Goal: Transaction & Acquisition: Book appointment/travel/reservation

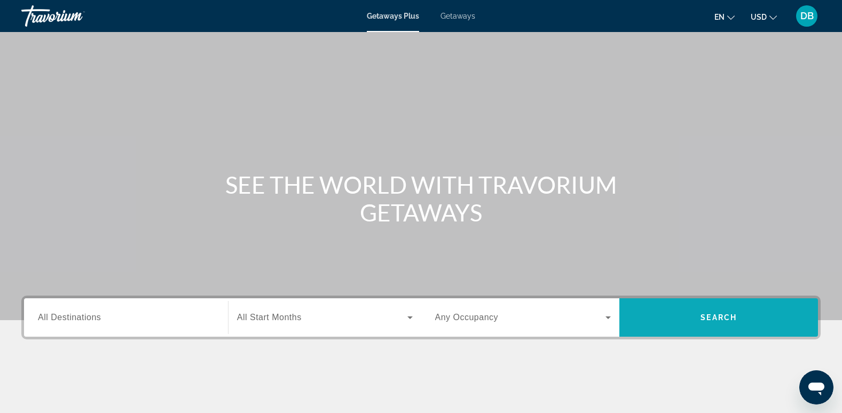
click at [708, 316] on span "Search" at bounding box center [719, 318] width 36 height 9
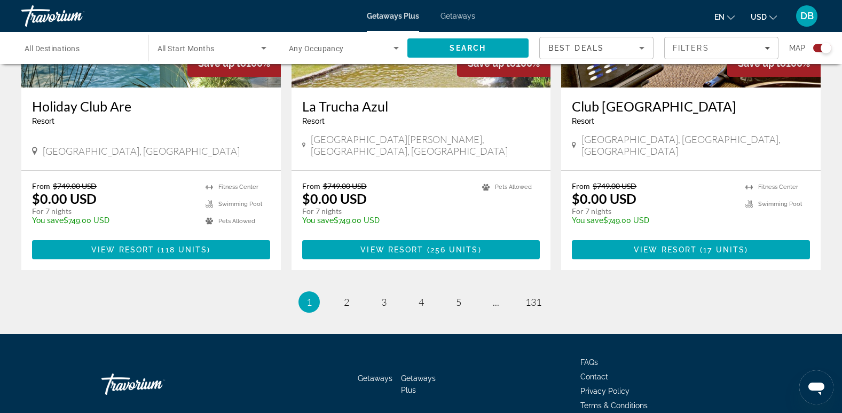
scroll to position [1678, 0]
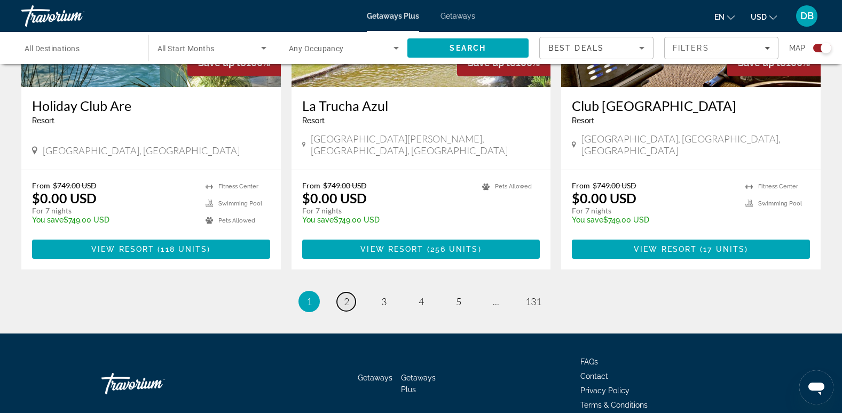
click at [341, 293] on link "page 2" at bounding box center [346, 302] width 19 height 19
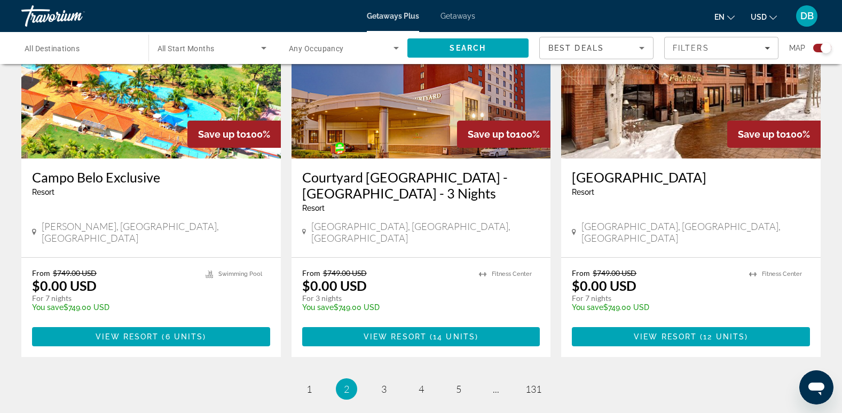
scroll to position [1603, 0]
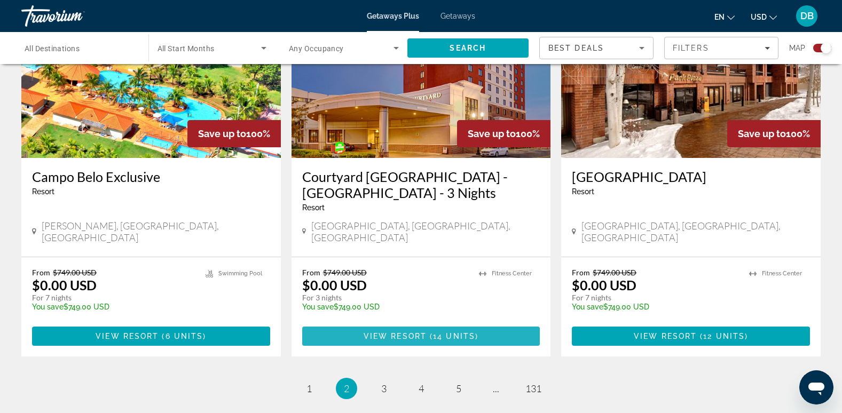
click at [430, 332] on span "Main content" at bounding box center [428, 336] width 3 height 9
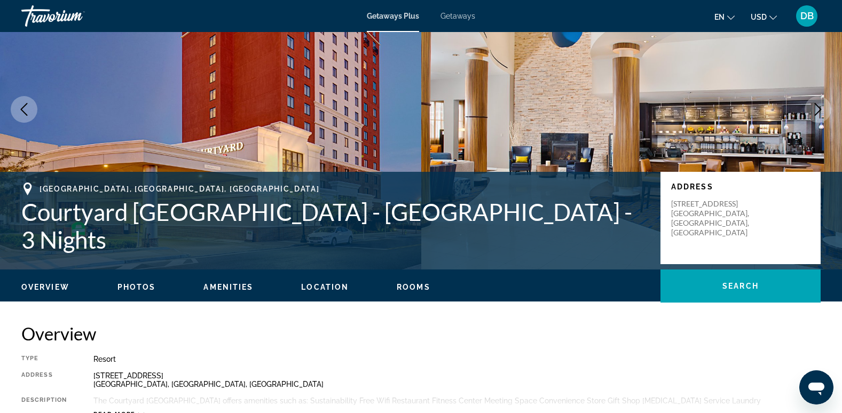
scroll to position [107, 0]
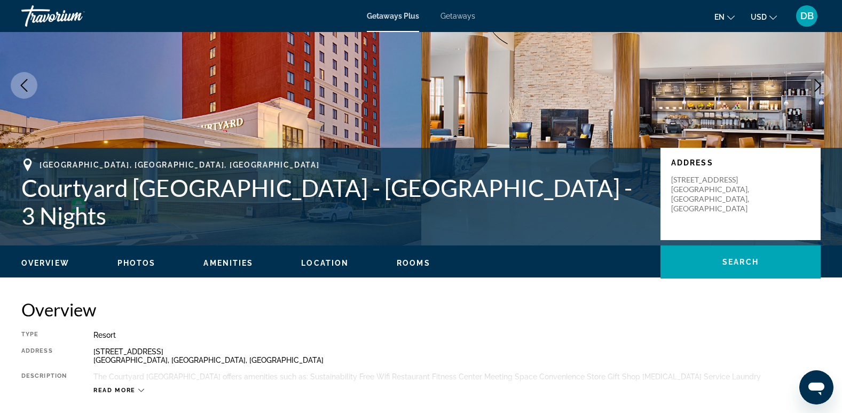
click at [134, 258] on ul "Overview Photos Amenities Location Rooms Search" at bounding box center [421, 262] width 800 height 12
click at [135, 261] on span "Photos" at bounding box center [137, 263] width 38 height 9
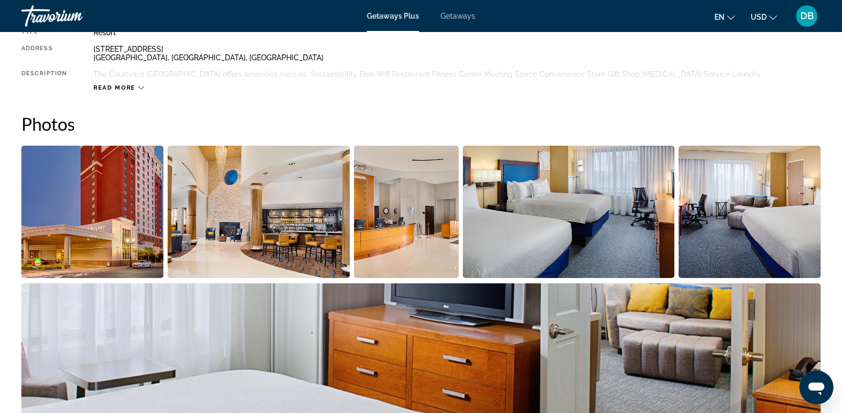
scroll to position [459, 0]
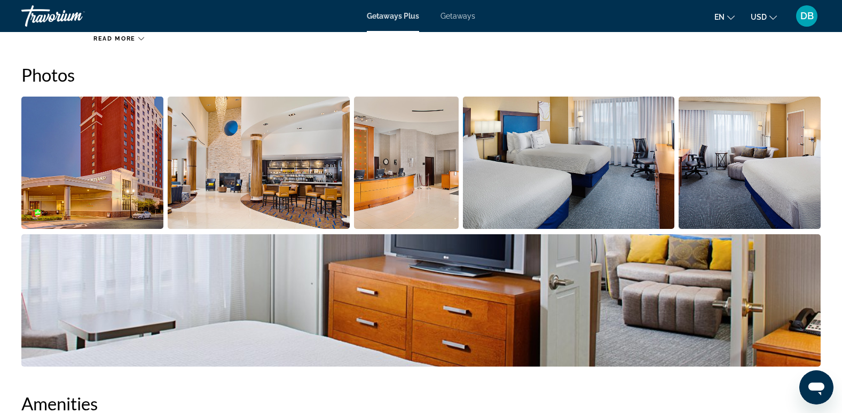
click at [68, 163] on img "Open full-screen image slider" at bounding box center [92, 163] width 142 height 132
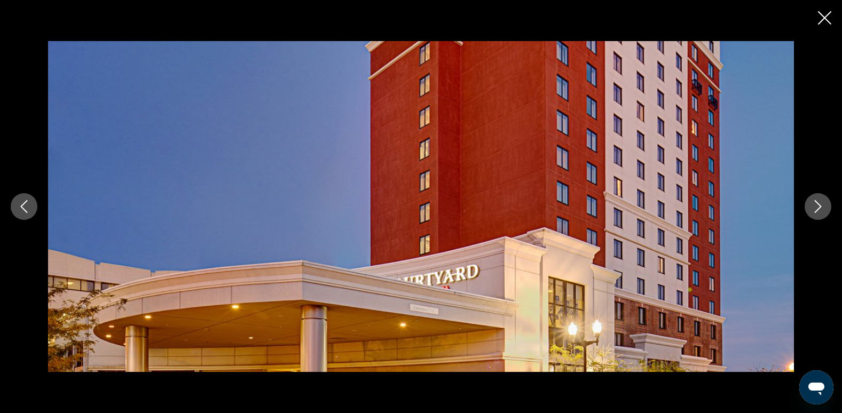
scroll to position [619, 0]
click at [817, 207] on icon "Next image" at bounding box center [818, 206] width 13 height 13
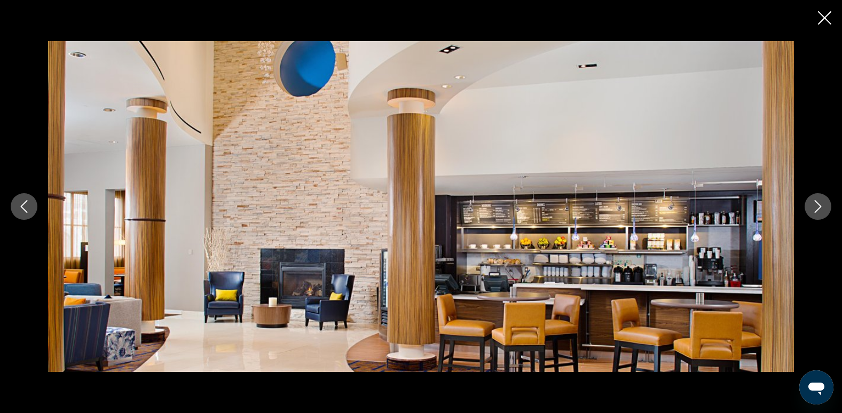
click at [817, 207] on icon "Next image" at bounding box center [818, 206] width 13 height 13
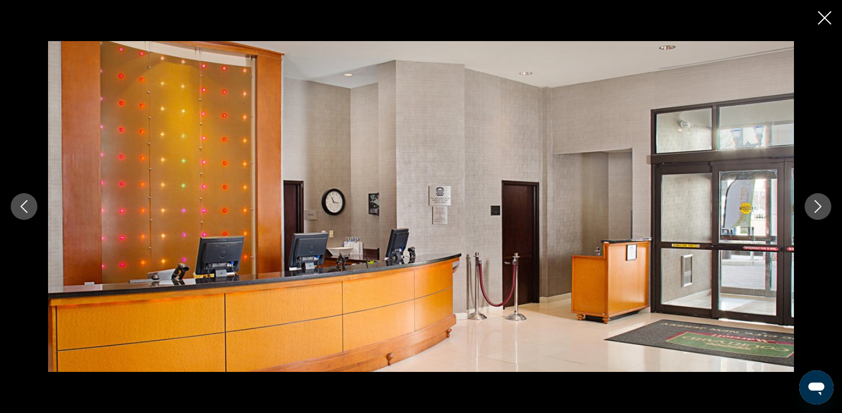
click at [817, 207] on icon "Next image" at bounding box center [818, 206] width 13 height 13
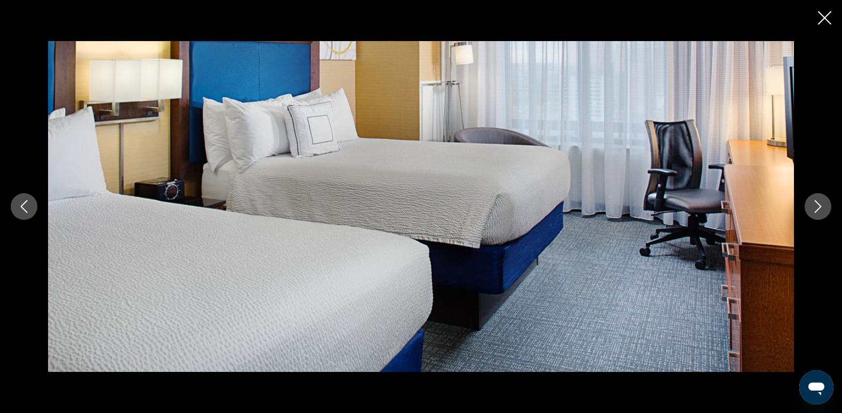
click at [817, 207] on icon "Next image" at bounding box center [818, 206] width 13 height 13
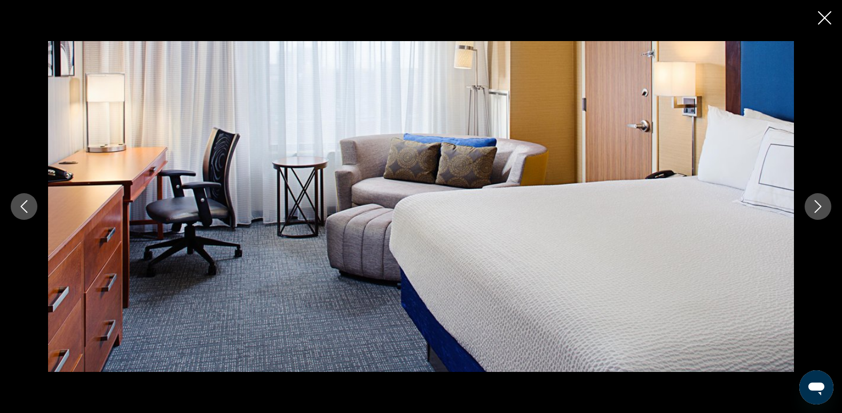
click at [817, 207] on icon "Next image" at bounding box center [818, 206] width 13 height 13
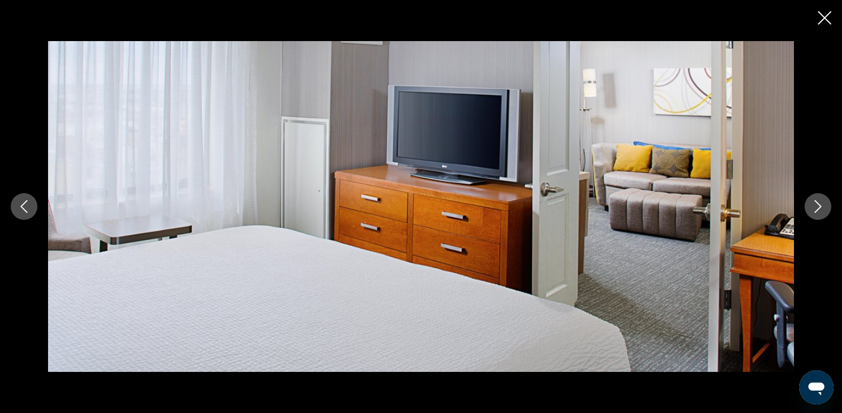
click at [817, 207] on icon "Next image" at bounding box center [818, 206] width 13 height 13
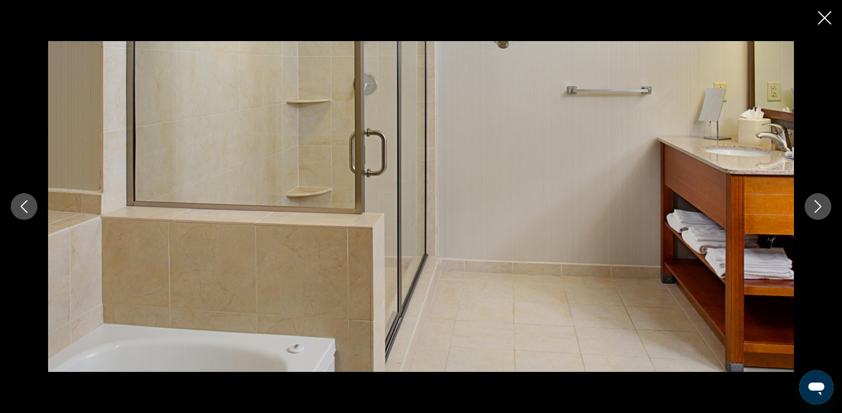
click at [817, 207] on icon "Next image" at bounding box center [818, 206] width 13 height 13
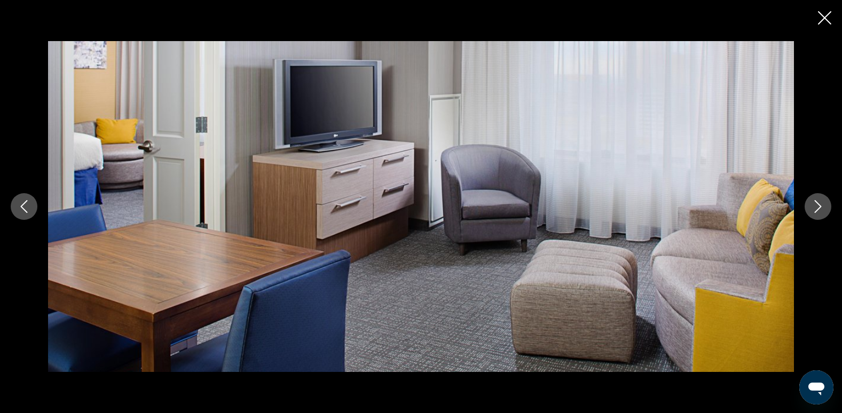
click at [817, 207] on icon "Next image" at bounding box center [818, 206] width 13 height 13
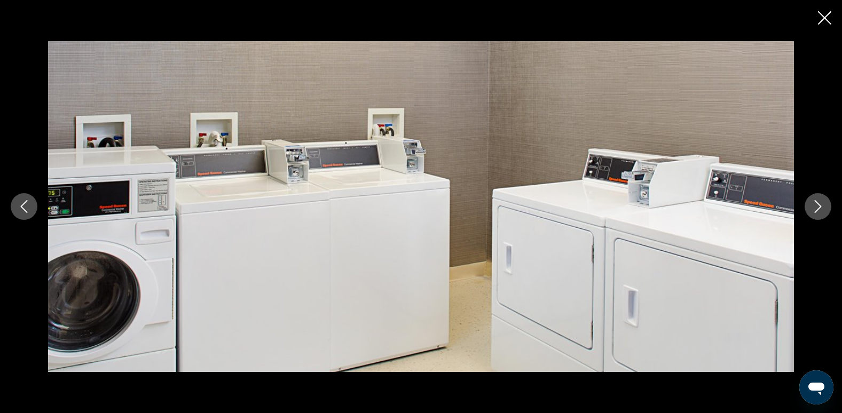
click at [817, 207] on icon "Next image" at bounding box center [818, 206] width 13 height 13
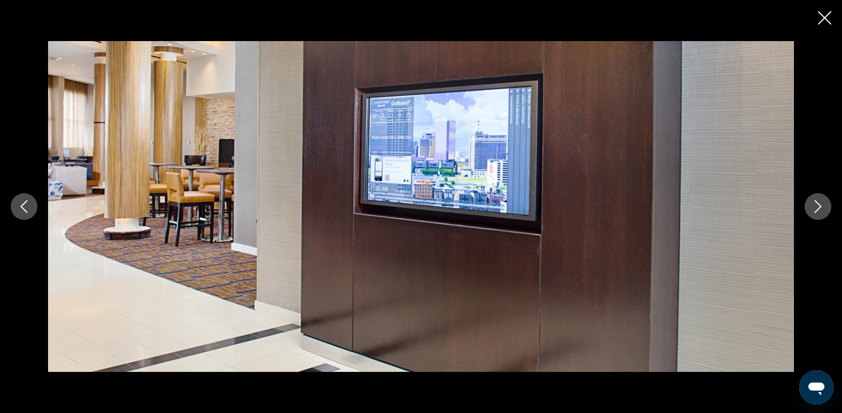
click at [817, 207] on icon "Next image" at bounding box center [818, 206] width 13 height 13
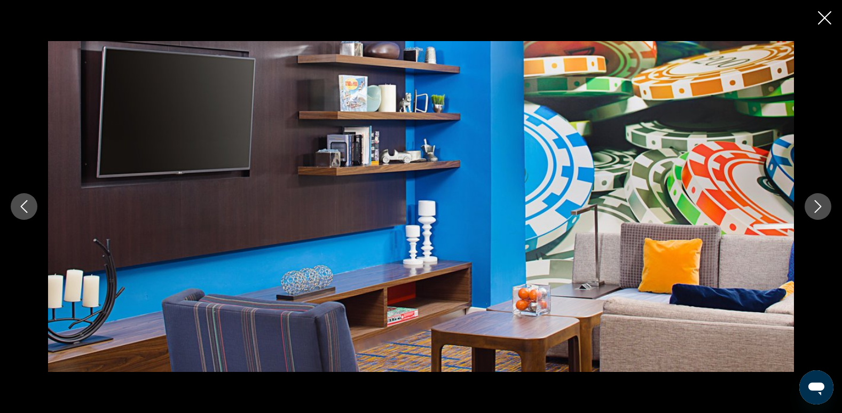
click at [817, 207] on icon "Next image" at bounding box center [818, 206] width 13 height 13
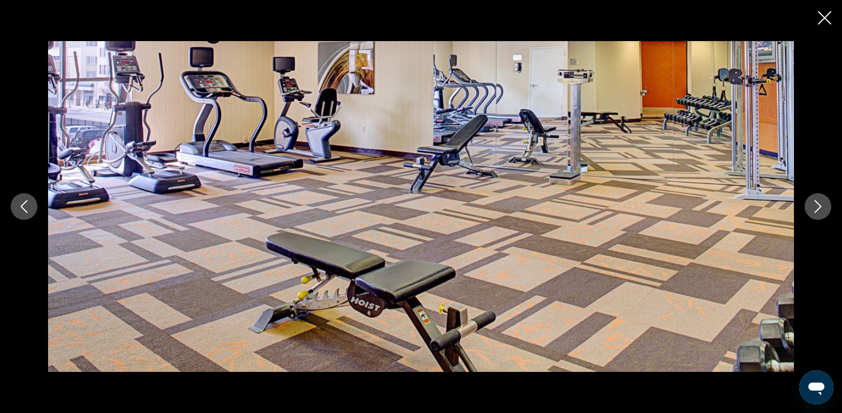
click at [816, 207] on icon "Next image" at bounding box center [818, 206] width 13 height 13
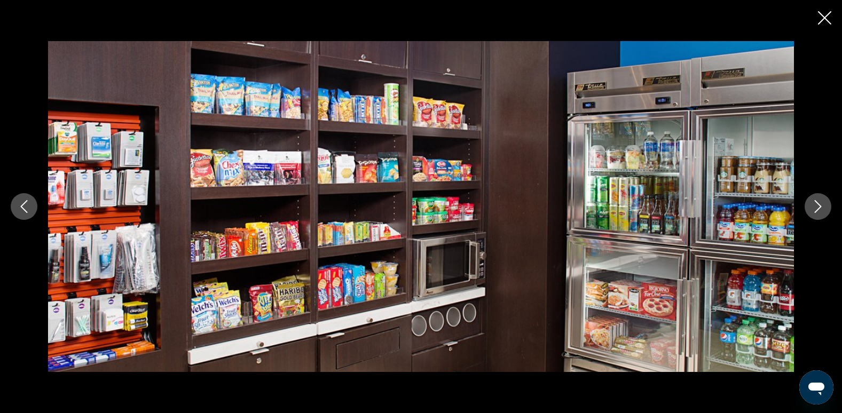
click at [816, 207] on icon "Next image" at bounding box center [818, 206] width 13 height 13
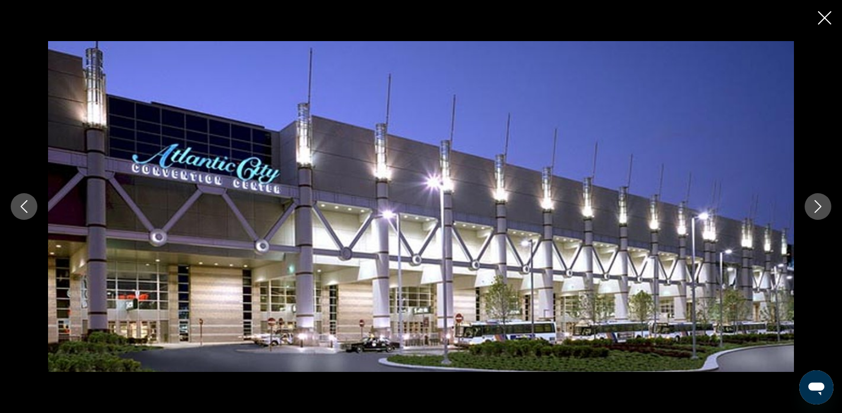
click at [816, 207] on icon "Next image" at bounding box center [818, 206] width 13 height 13
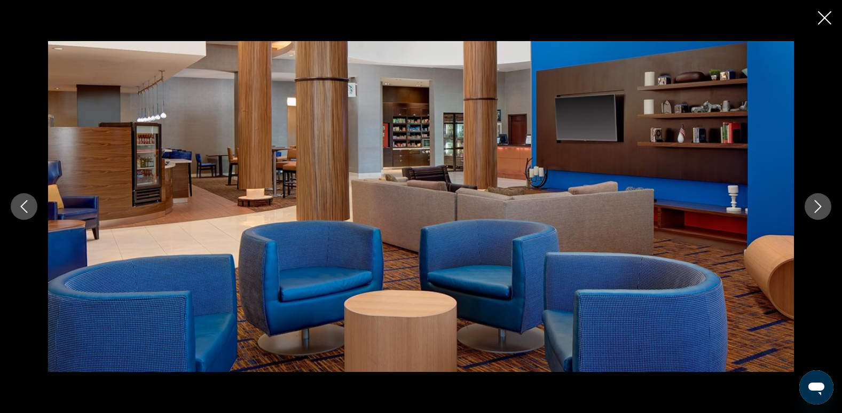
click at [816, 207] on icon "Next image" at bounding box center [818, 206] width 13 height 13
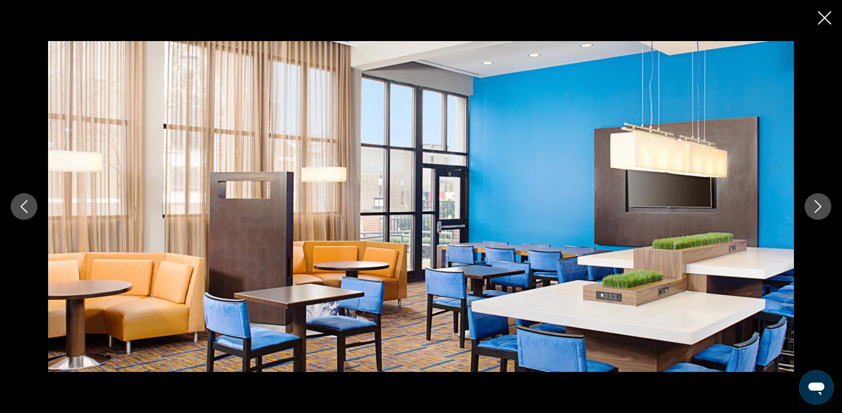
click at [816, 207] on icon "Next image" at bounding box center [818, 206] width 13 height 13
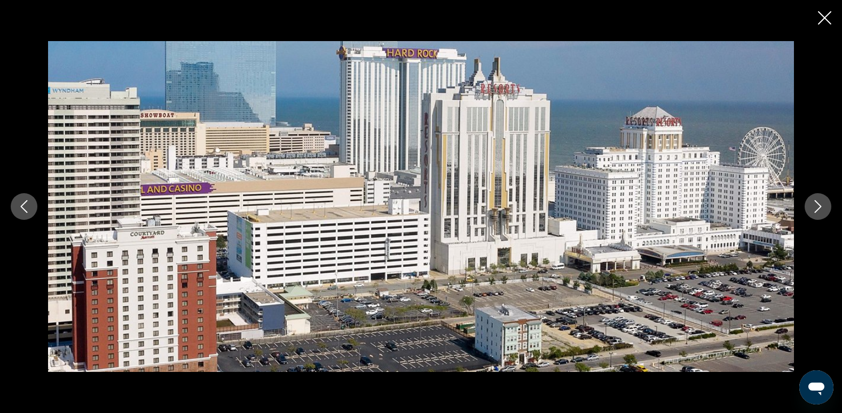
scroll to position [673, 0]
click at [816, 207] on icon "Next image" at bounding box center [818, 206] width 13 height 13
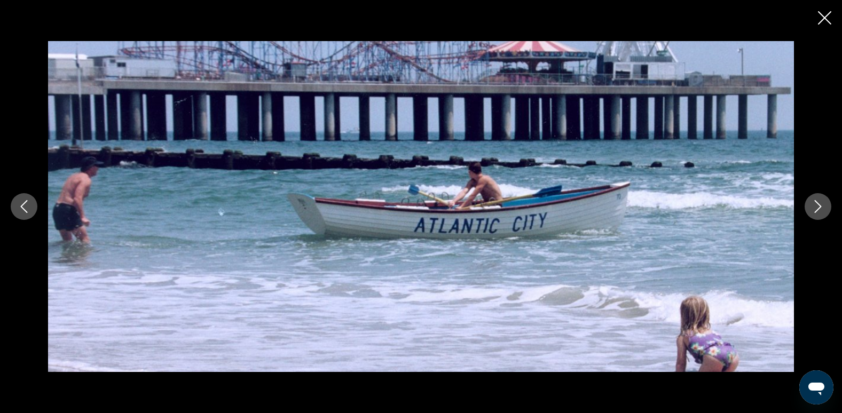
click at [812, 209] on icon "Next image" at bounding box center [818, 206] width 13 height 13
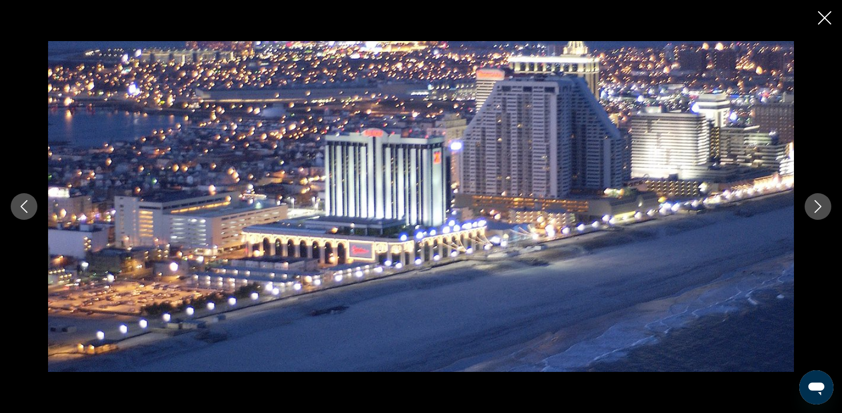
click at [816, 207] on icon "Next image" at bounding box center [818, 206] width 13 height 13
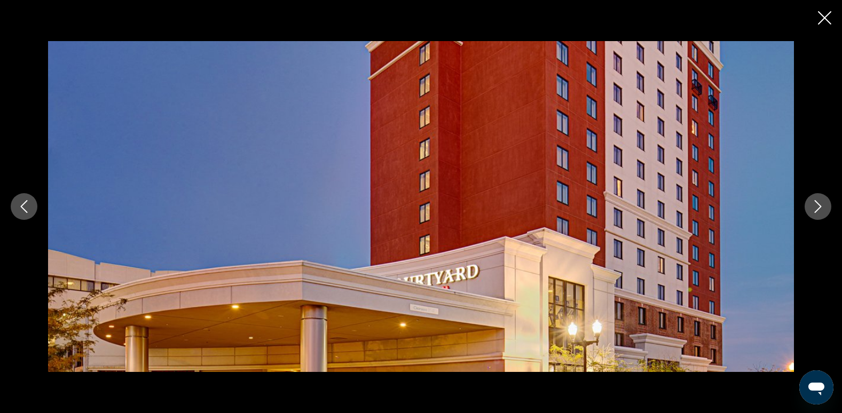
click at [818, 204] on icon "Next image" at bounding box center [818, 206] width 7 height 13
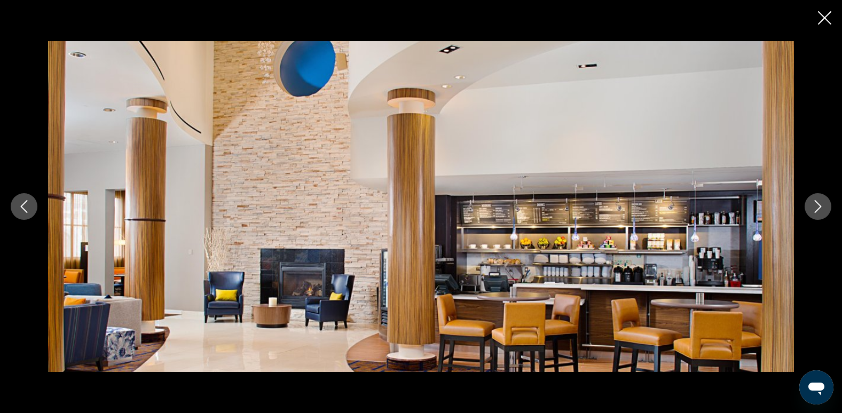
click at [818, 204] on icon "Next image" at bounding box center [818, 206] width 7 height 13
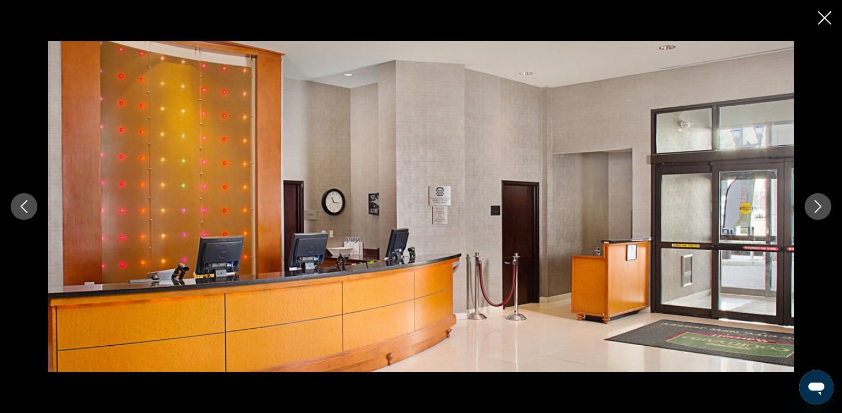
click at [823, 205] on icon "Next image" at bounding box center [818, 206] width 13 height 13
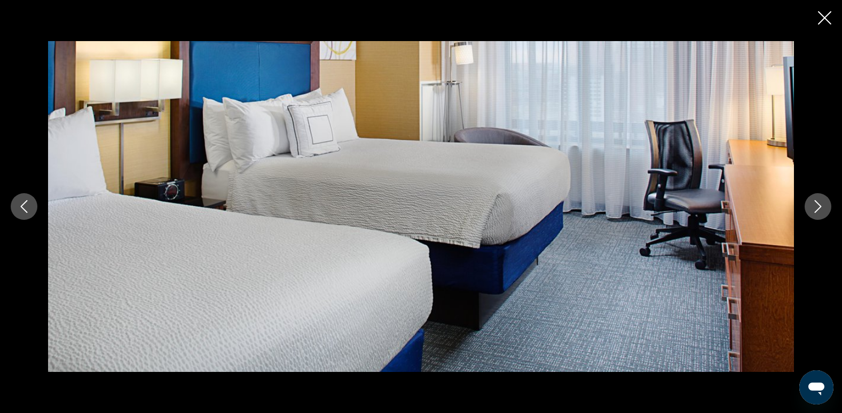
click at [823, 205] on icon "Next image" at bounding box center [818, 206] width 13 height 13
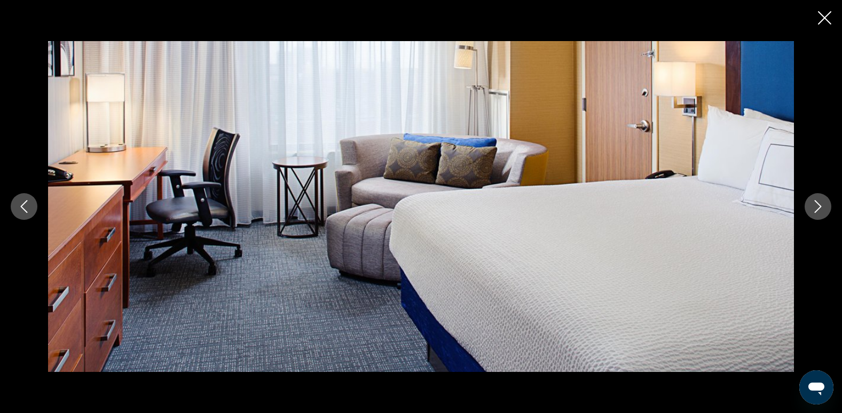
click at [823, 205] on icon "Next image" at bounding box center [818, 206] width 13 height 13
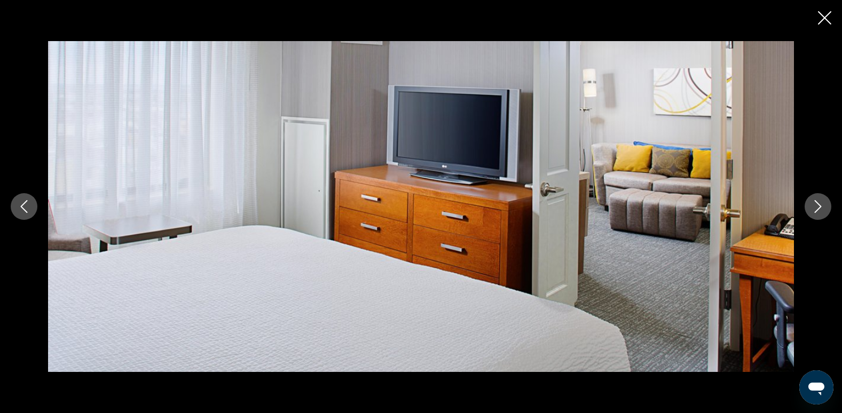
click at [823, 205] on icon "Next image" at bounding box center [818, 206] width 13 height 13
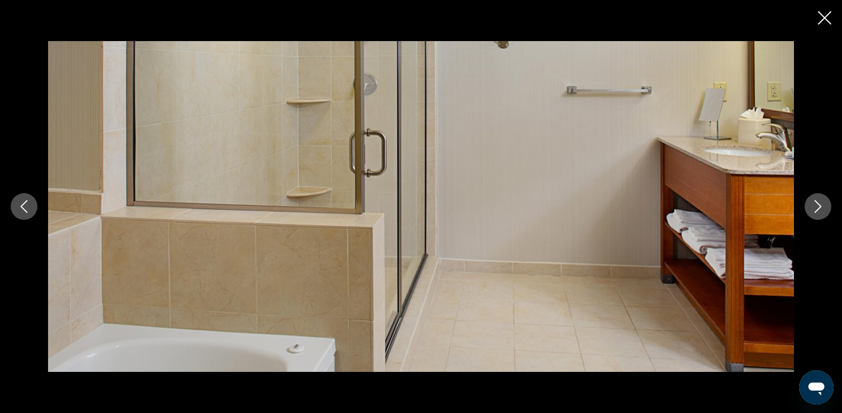
click at [823, 205] on icon "Next image" at bounding box center [818, 206] width 13 height 13
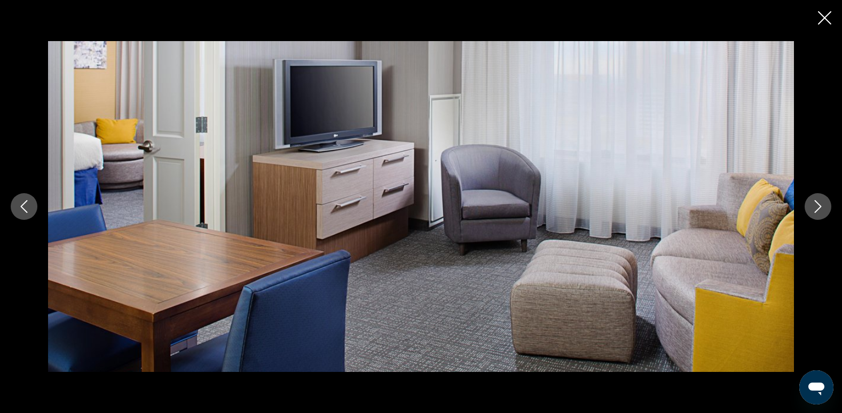
click at [823, 205] on icon "Next image" at bounding box center [818, 206] width 13 height 13
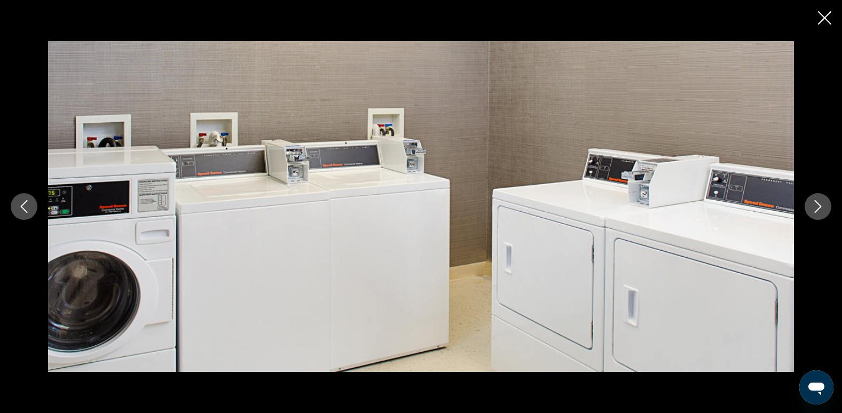
click at [823, 205] on icon "Next image" at bounding box center [818, 206] width 13 height 13
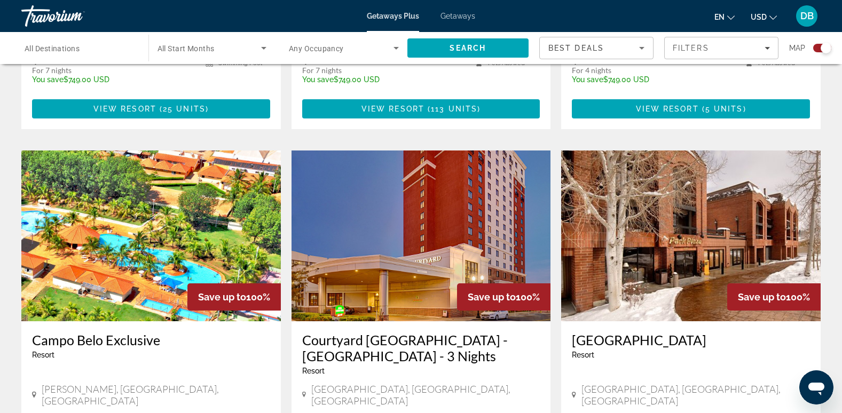
scroll to position [1549, 0]
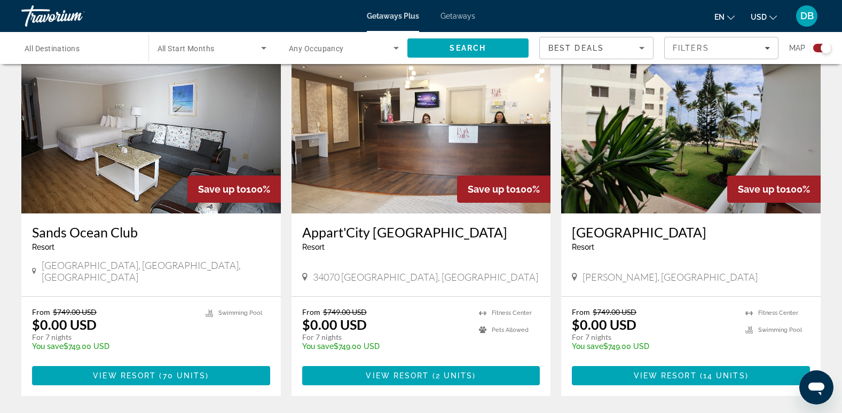
scroll to position [797, 0]
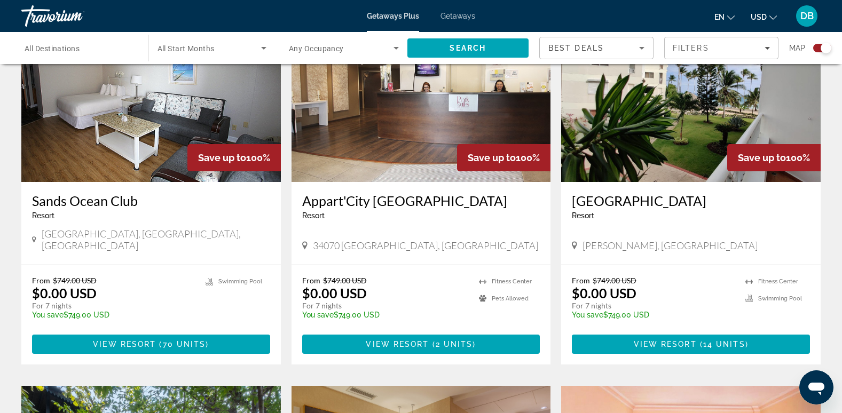
click at [643, 133] on img "Main content" at bounding box center [691, 96] width 260 height 171
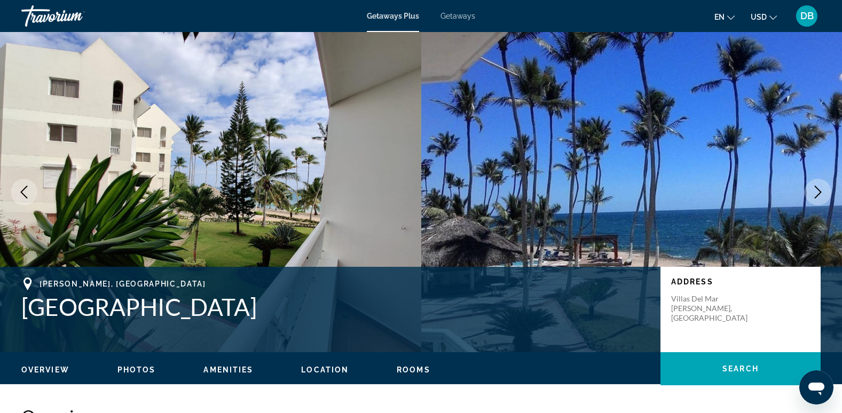
click at [132, 368] on span "Photos" at bounding box center [137, 370] width 38 height 9
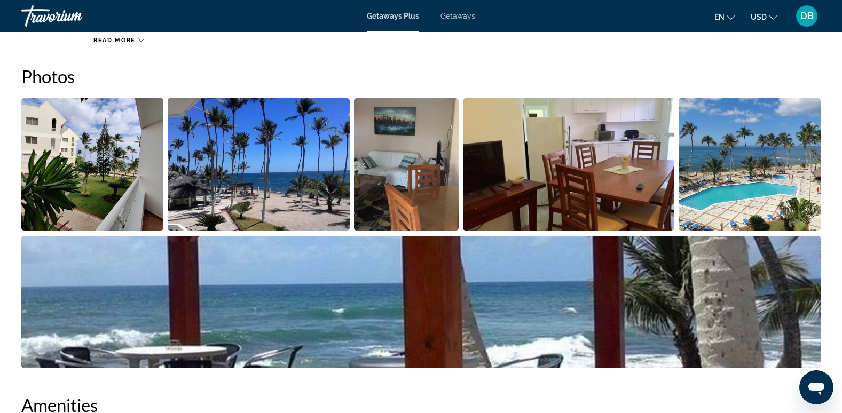
scroll to position [459, 0]
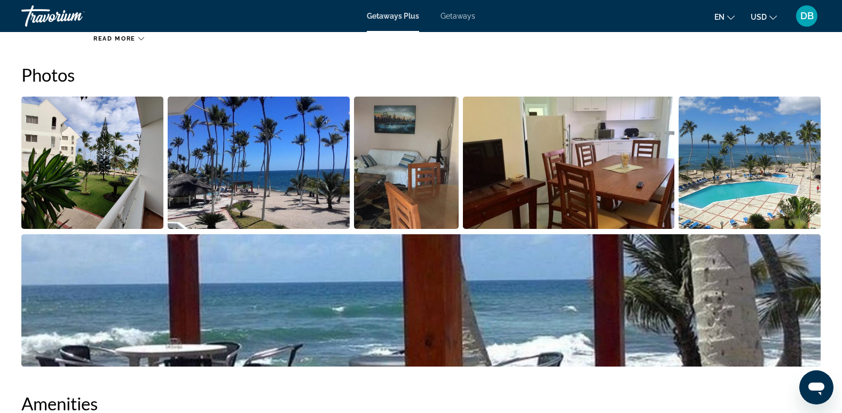
click at [84, 174] on img "Open full-screen image slider" at bounding box center [92, 163] width 142 height 132
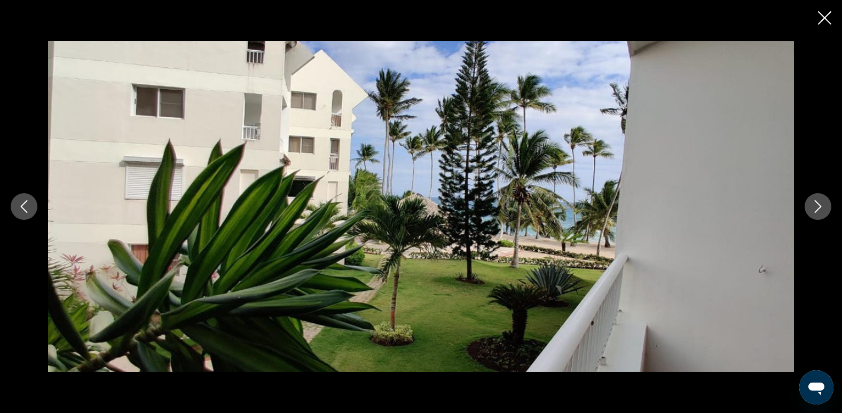
click at [814, 202] on icon "Next image" at bounding box center [818, 206] width 13 height 13
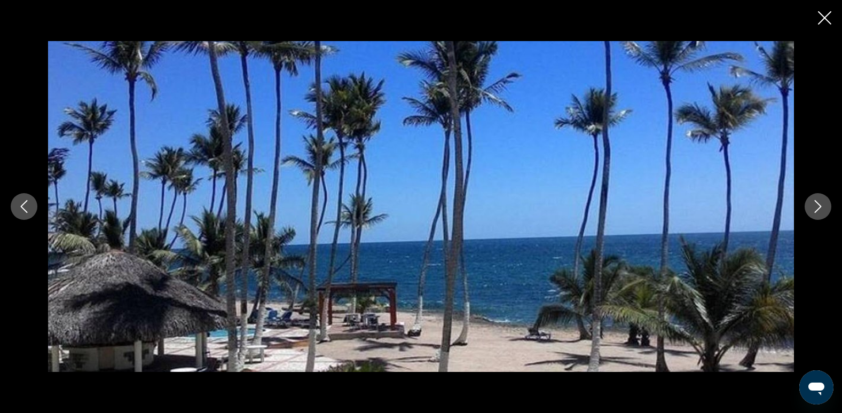
click at [814, 202] on icon "Next image" at bounding box center [818, 206] width 13 height 13
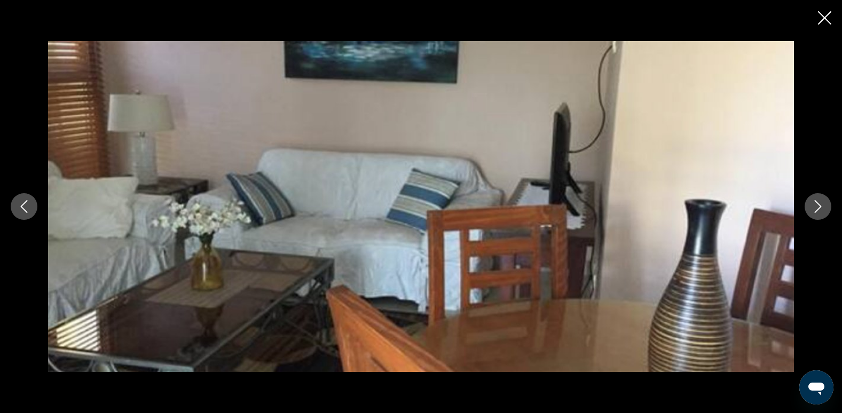
click at [814, 202] on icon "Next image" at bounding box center [818, 206] width 13 height 13
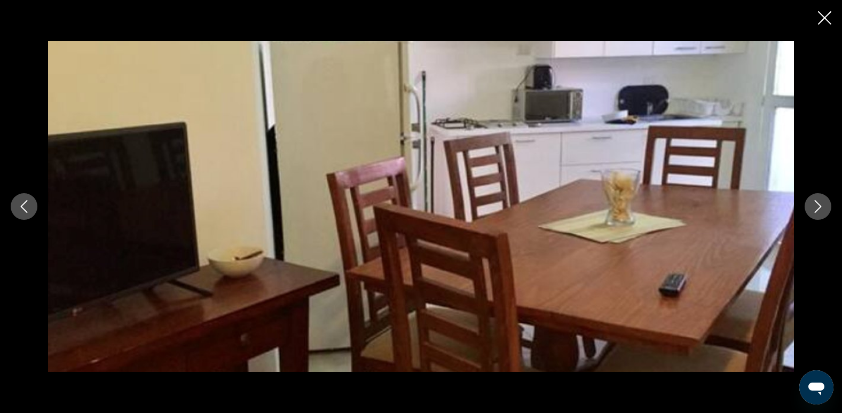
click at [815, 205] on icon "Next image" at bounding box center [818, 206] width 13 height 13
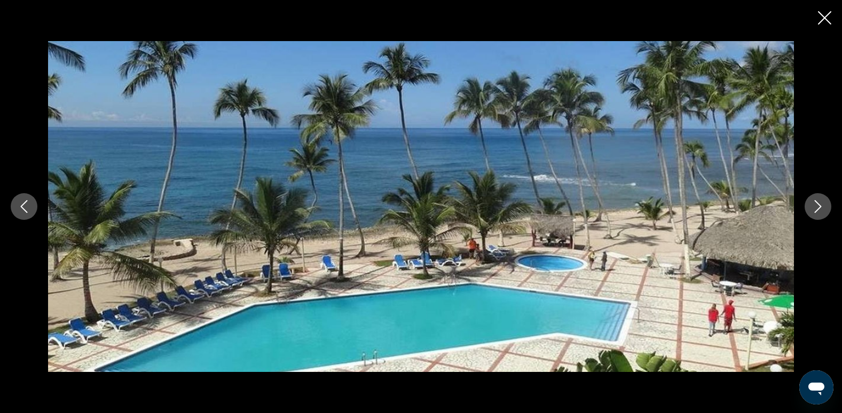
click at [816, 205] on icon "Next image" at bounding box center [818, 206] width 13 height 13
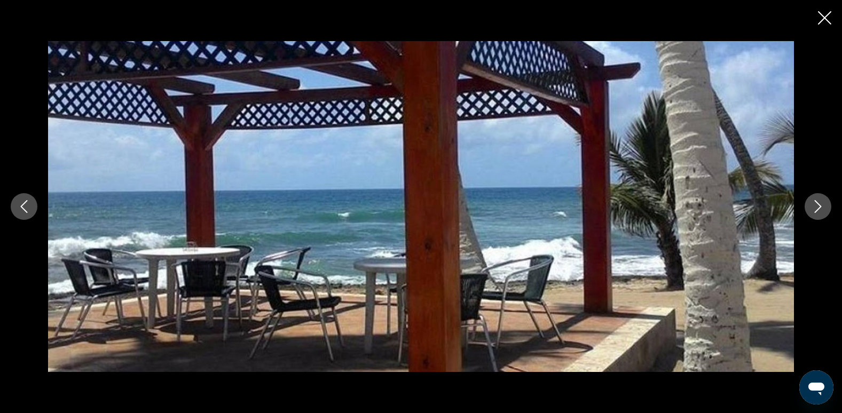
click at [816, 205] on icon "Next image" at bounding box center [818, 206] width 13 height 13
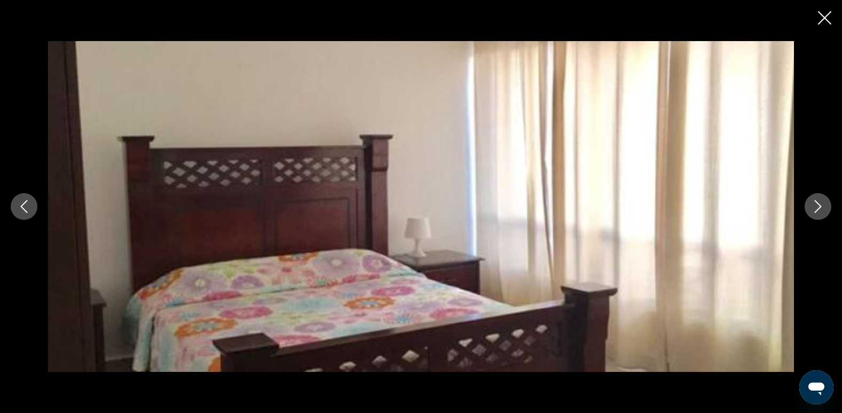
click at [816, 205] on icon "Next image" at bounding box center [818, 206] width 13 height 13
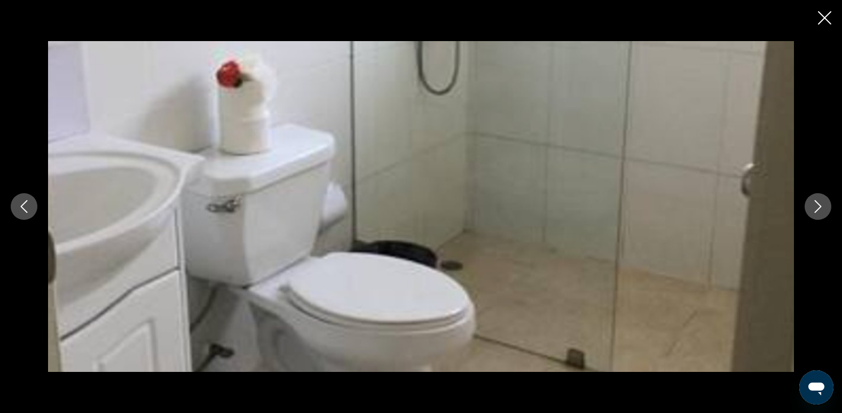
click at [816, 205] on icon "Next image" at bounding box center [818, 206] width 13 height 13
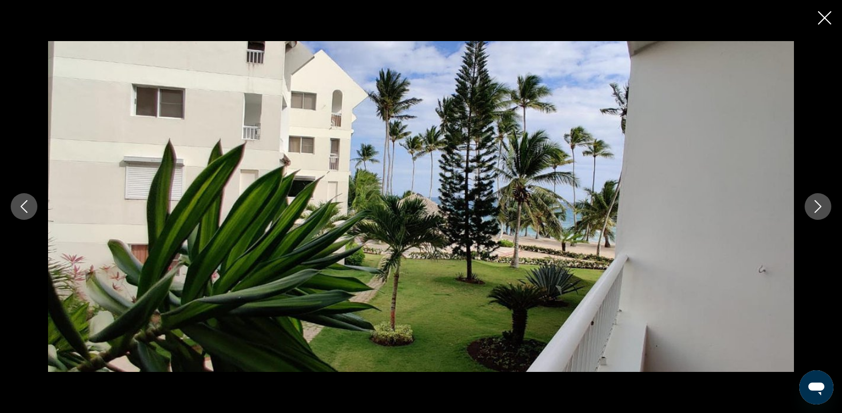
click at [816, 205] on icon "Next image" at bounding box center [818, 206] width 13 height 13
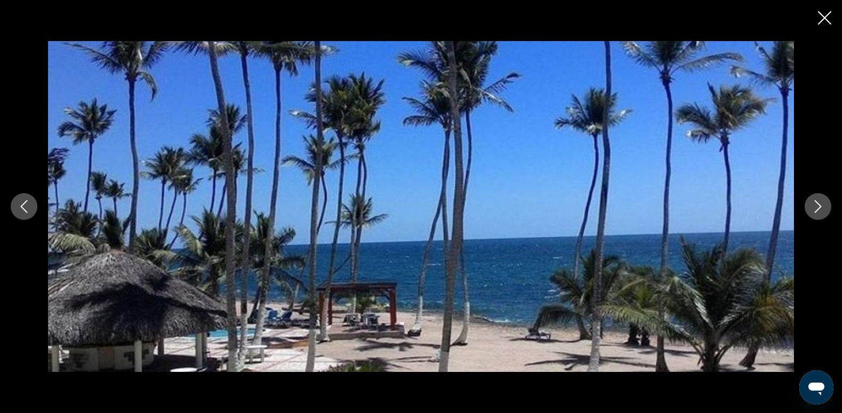
click at [821, 20] on icon "Close slideshow" at bounding box center [824, 17] width 13 height 13
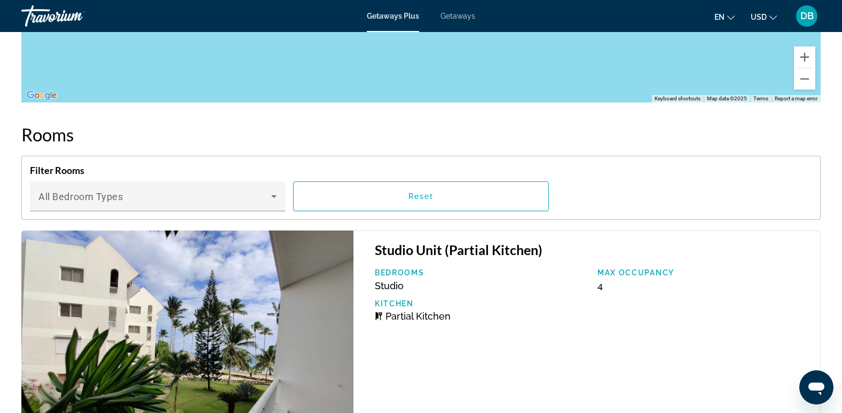
scroll to position [1421, 0]
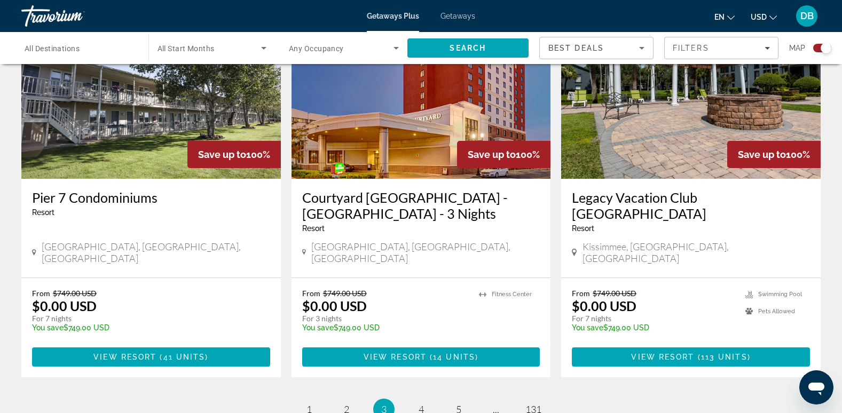
scroll to position [1678, 0]
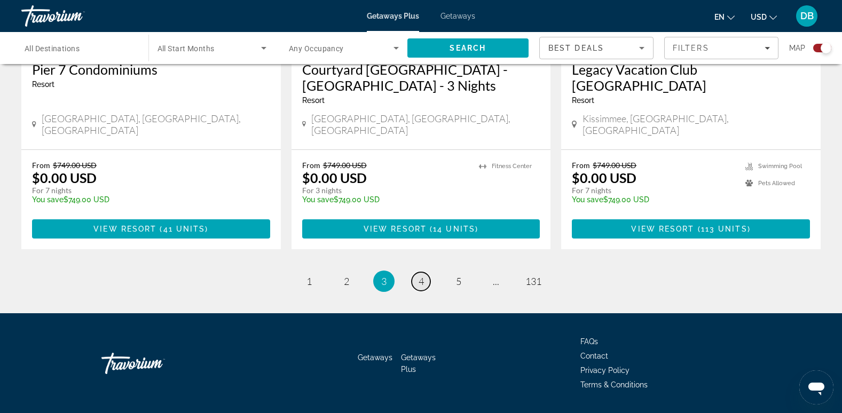
click at [424, 272] on link "page 4" at bounding box center [421, 281] width 19 height 19
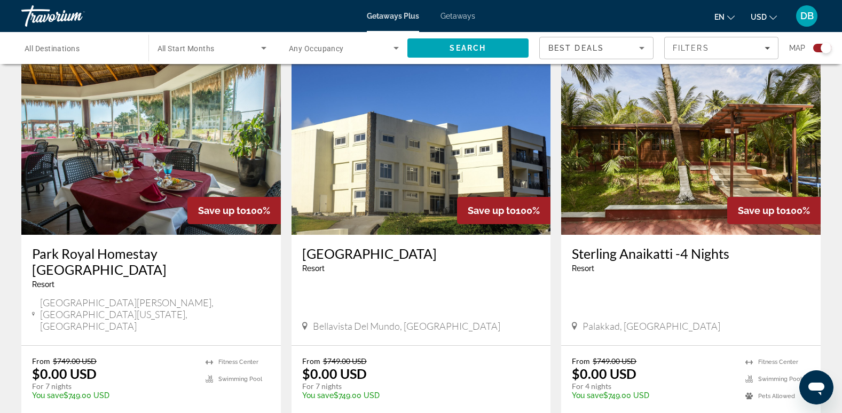
scroll to position [743, 0]
click at [96, 45] on input "Destination All Destinations" at bounding box center [80, 48] width 110 height 13
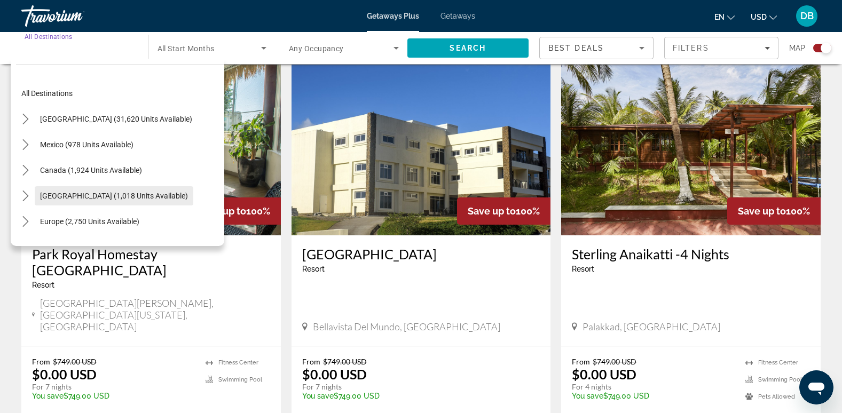
click at [137, 196] on span "[GEOGRAPHIC_DATA] (1,018 units available)" at bounding box center [114, 196] width 148 height 9
type input "**********"
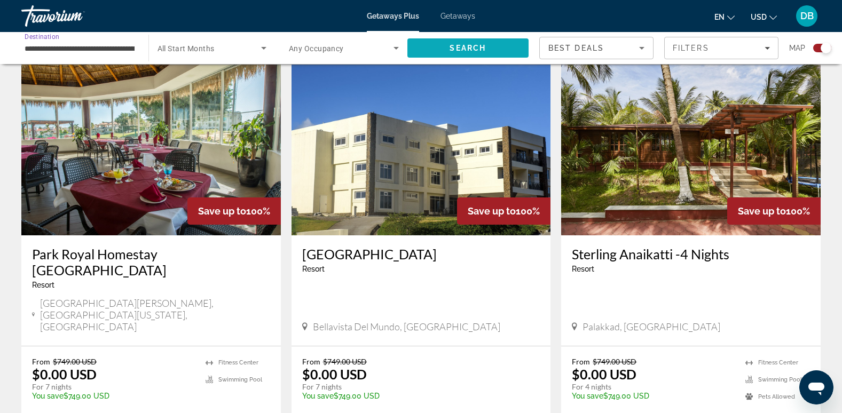
click at [485, 46] on span "Search" at bounding box center [468, 48] width 36 height 9
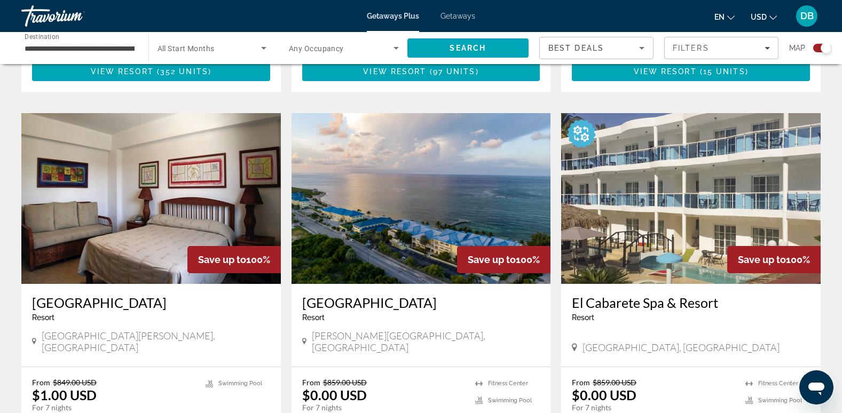
scroll to position [748, 0]
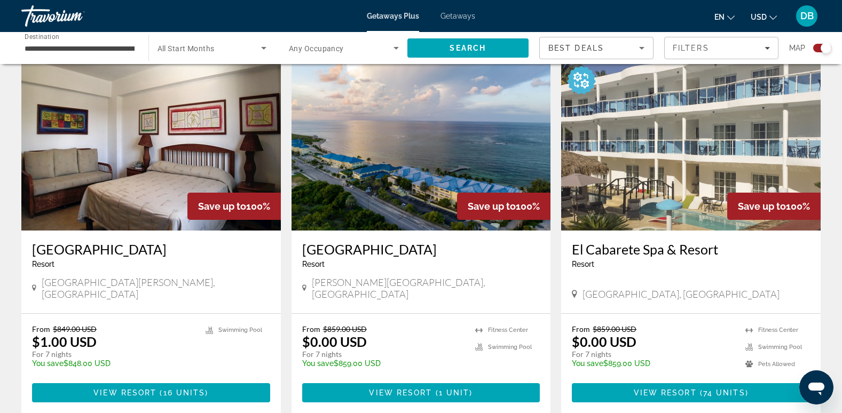
click at [412, 163] on img "Main content" at bounding box center [422, 145] width 260 height 171
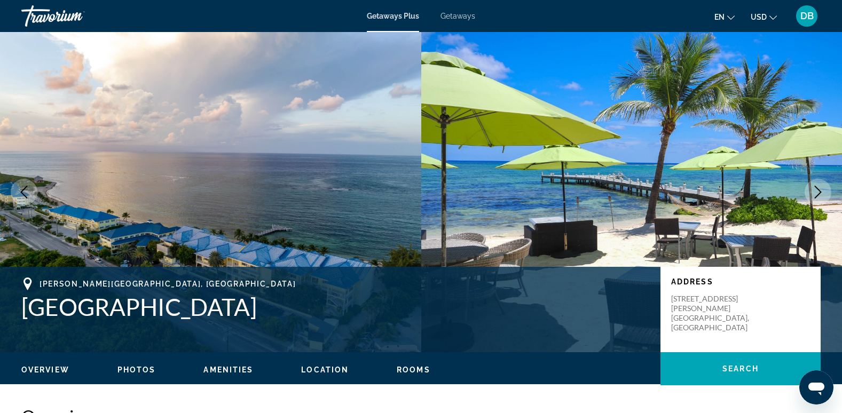
click at [137, 369] on span "Photos" at bounding box center [137, 370] width 38 height 9
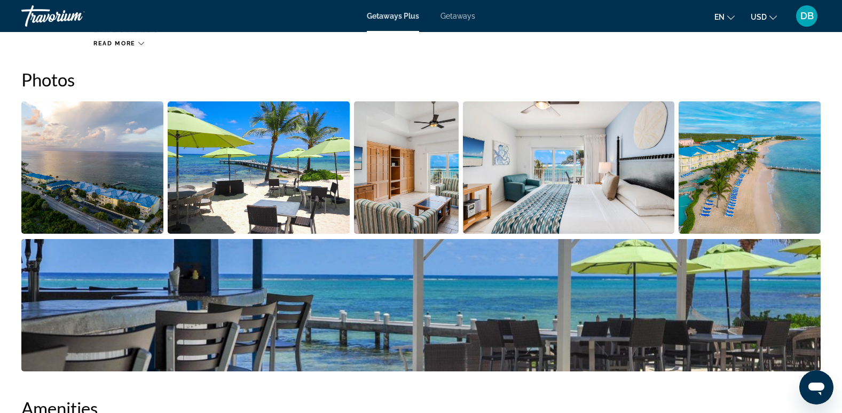
scroll to position [485, 0]
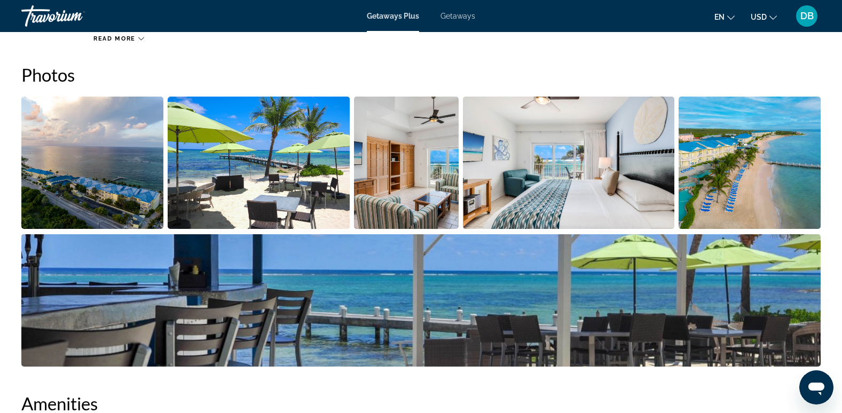
click at [107, 183] on img "Open full-screen image slider" at bounding box center [92, 163] width 142 height 132
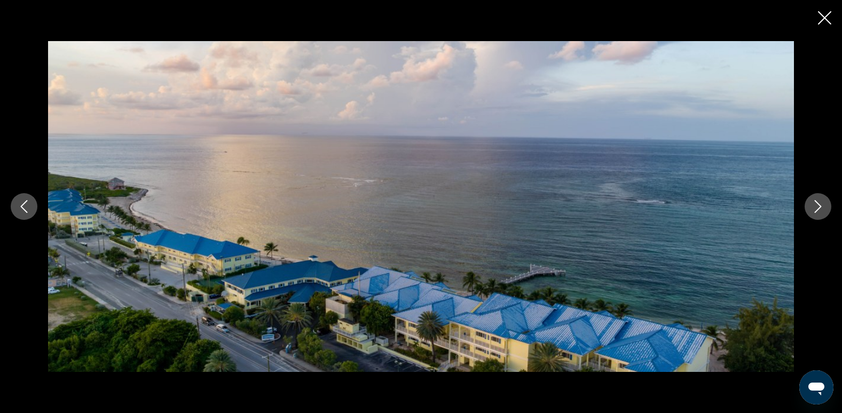
click at [817, 209] on icon "Next image" at bounding box center [818, 206] width 13 height 13
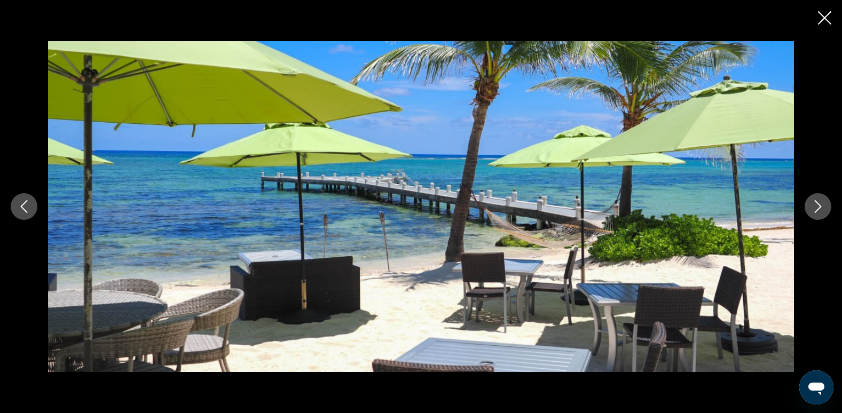
click at [817, 209] on icon "Next image" at bounding box center [818, 206] width 13 height 13
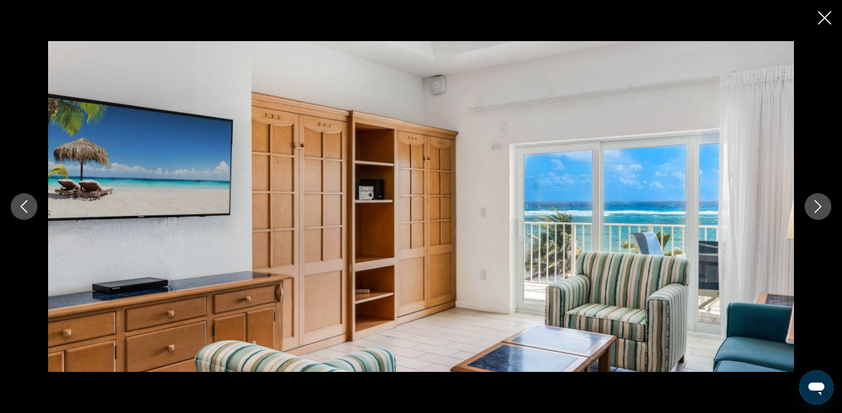
click at [817, 209] on icon "Next image" at bounding box center [818, 206] width 13 height 13
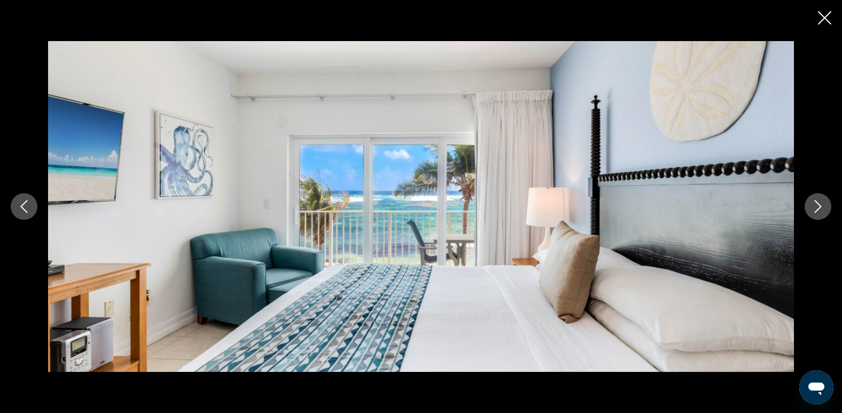
click at [817, 209] on icon "Next image" at bounding box center [818, 206] width 13 height 13
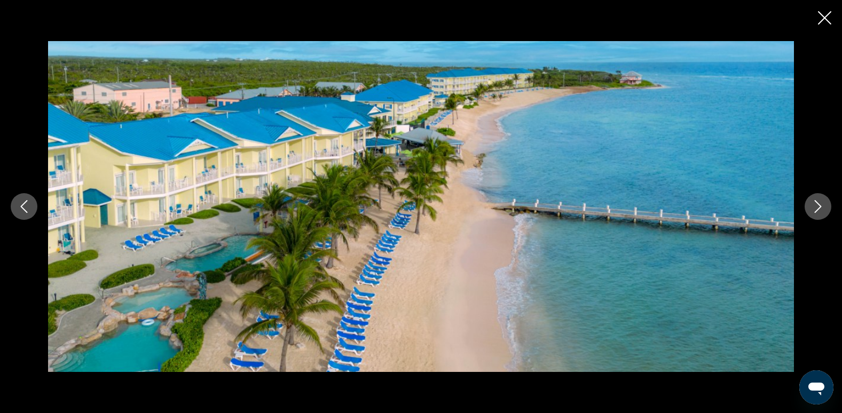
click at [817, 209] on icon "Next image" at bounding box center [818, 206] width 13 height 13
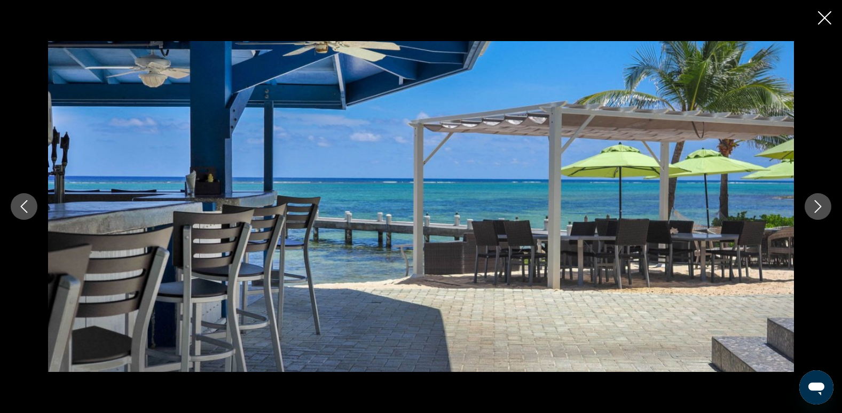
click at [817, 209] on icon "Next image" at bounding box center [818, 206] width 13 height 13
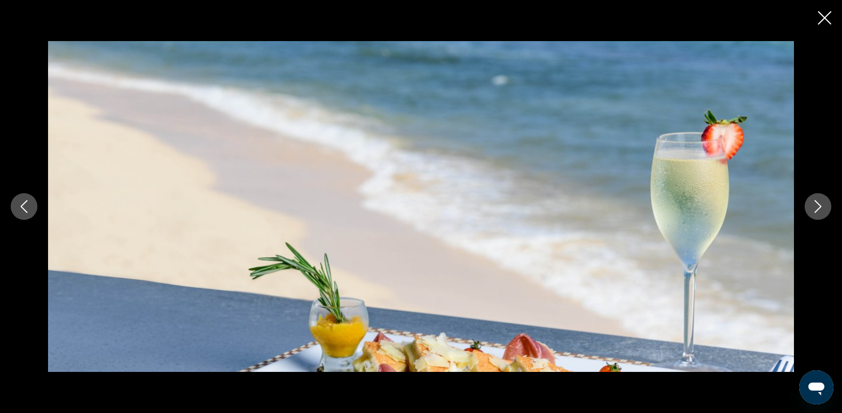
click at [817, 209] on icon "Next image" at bounding box center [818, 206] width 13 height 13
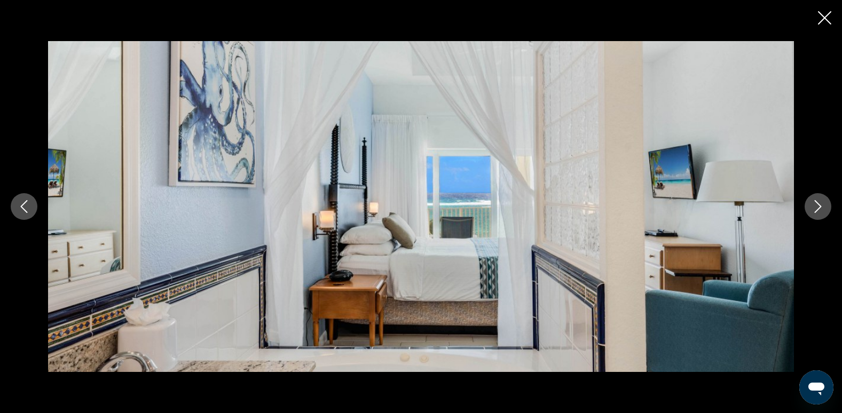
click at [817, 207] on icon "Next image" at bounding box center [818, 206] width 13 height 13
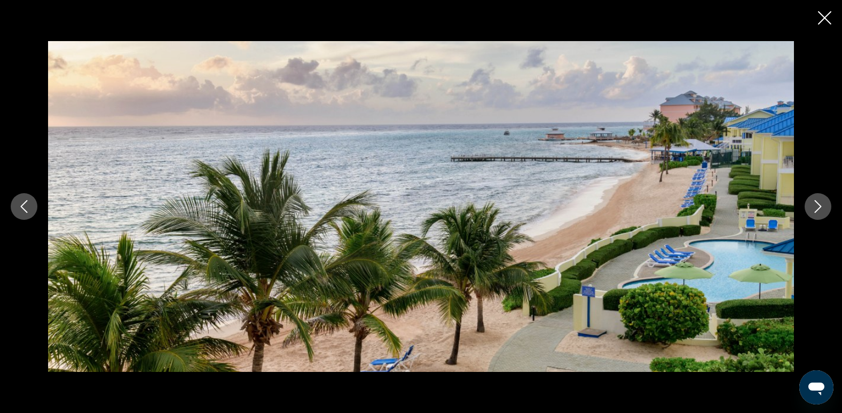
click at [816, 207] on icon "Next image" at bounding box center [818, 206] width 13 height 13
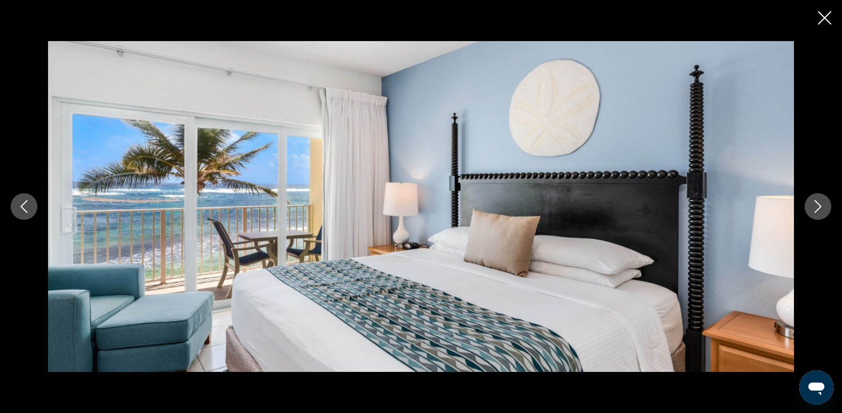
click at [816, 207] on icon "Next image" at bounding box center [818, 206] width 13 height 13
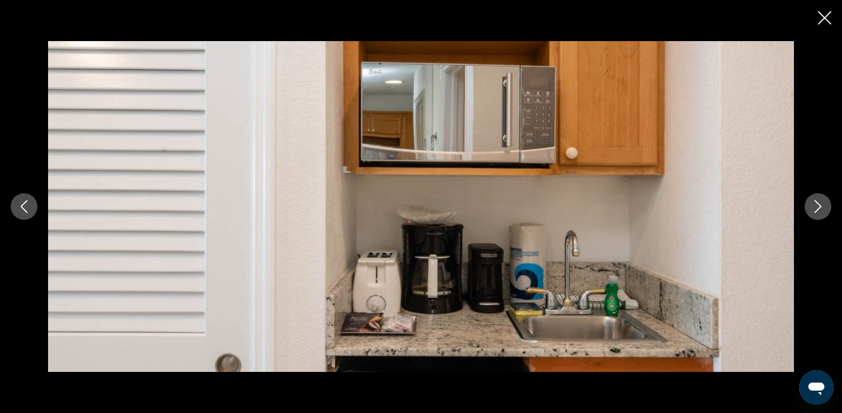
click at [816, 207] on icon "Next image" at bounding box center [818, 206] width 13 height 13
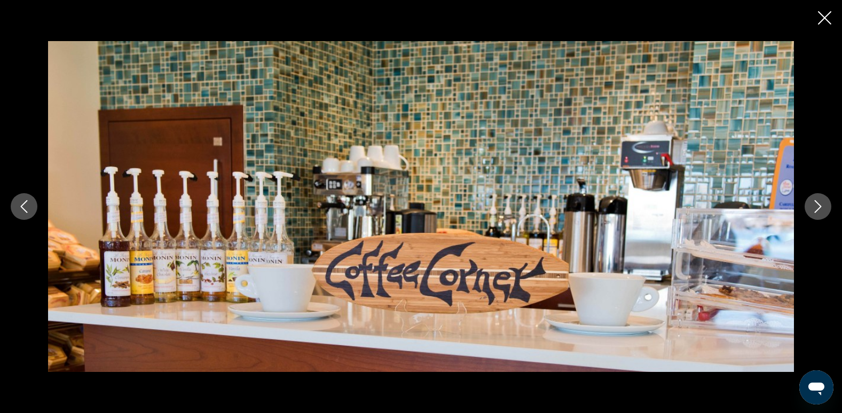
click at [816, 207] on icon "Next image" at bounding box center [818, 206] width 13 height 13
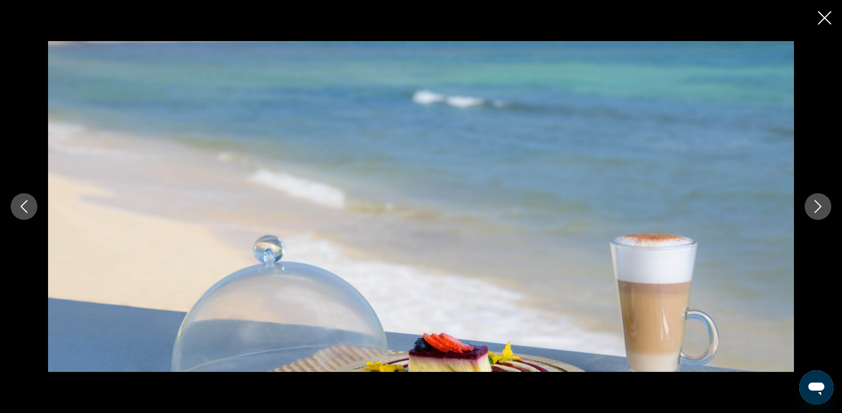
click at [816, 207] on icon "Next image" at bounding box center [818, 206] width 13 height 13
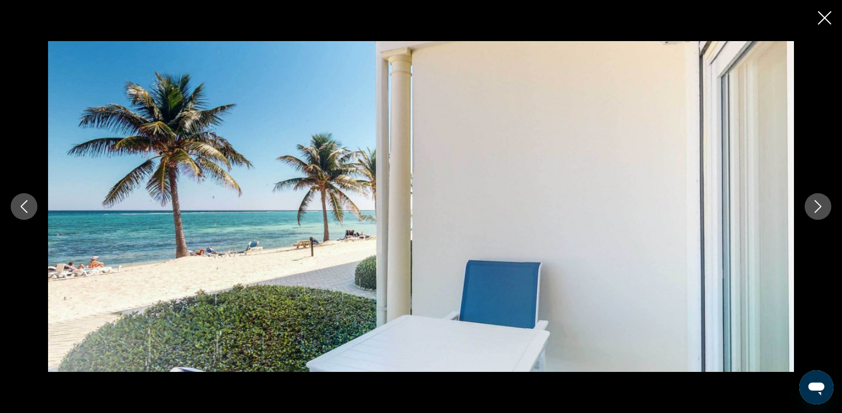
click at [816, 207] on icon "Next image" at bounding box center [818, 206] width 13 height 13
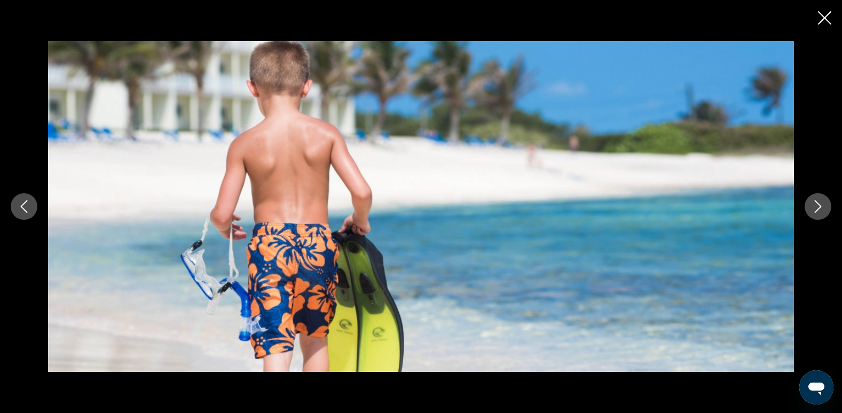
click at [816, 207] on icon "Next image" at bounding box center [818, 206] width 13 height 13
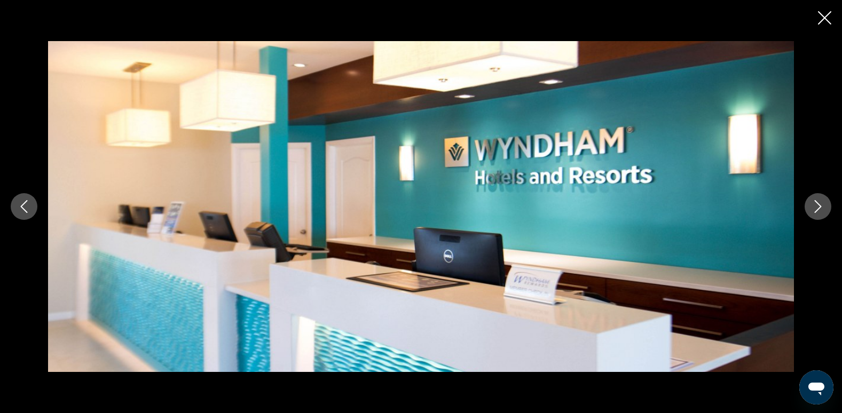
click at [816, 207] on icon "Next image" at bounding box center [818, 206] width 13 height 13
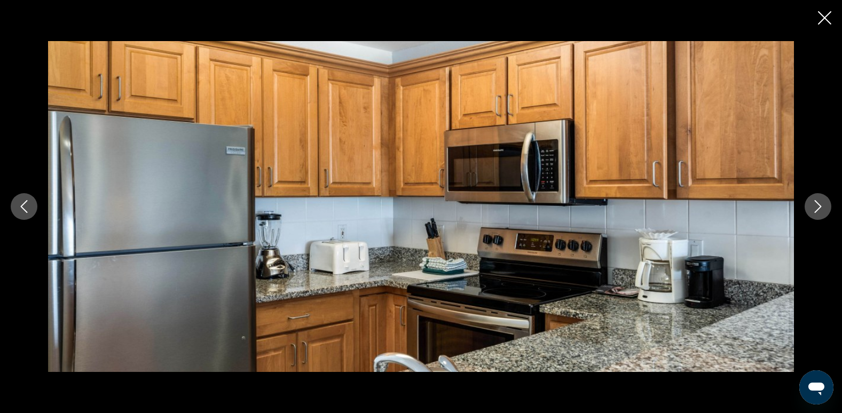
click at [816, 207] on icon "Next image" at bounding box center [818, 206] width 13 height 13
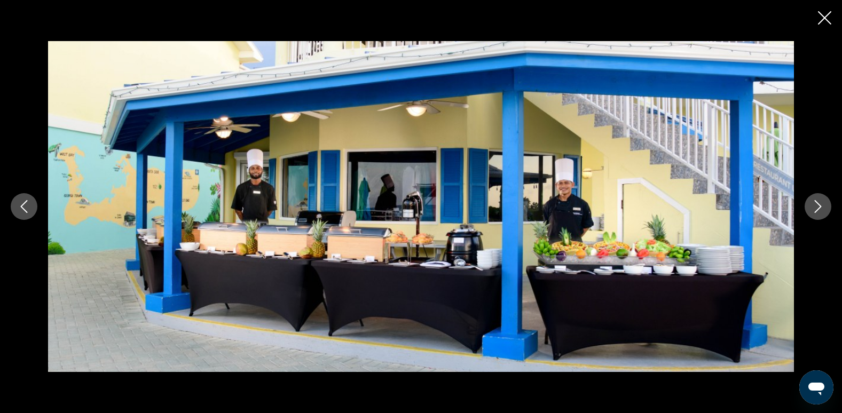
scroll to position [698, 0]
click at [820, 17] on icon "Close slideshow" at bounding box center [824, 17] width 13 height 13
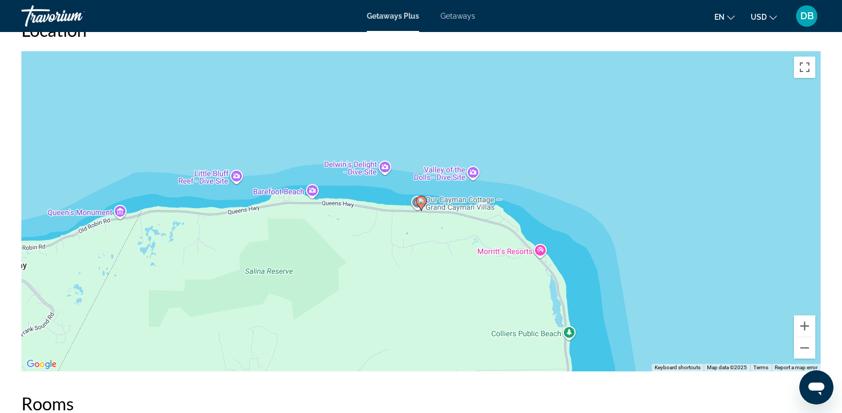
scroll to position [1443, 0]
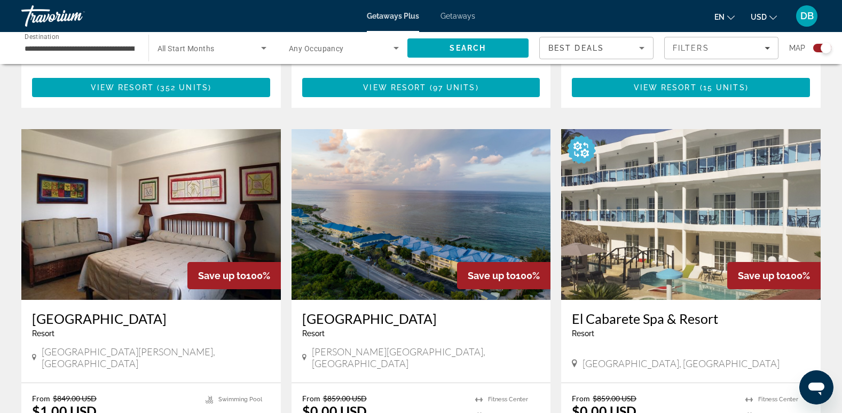
scroll to position [694, 0]
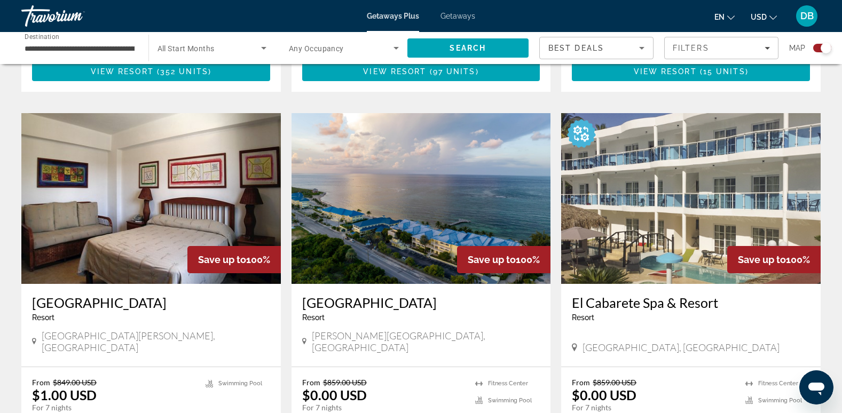
click at [126, 224] on img "Main content" at bounding box center [151, 198] width 260 height 171
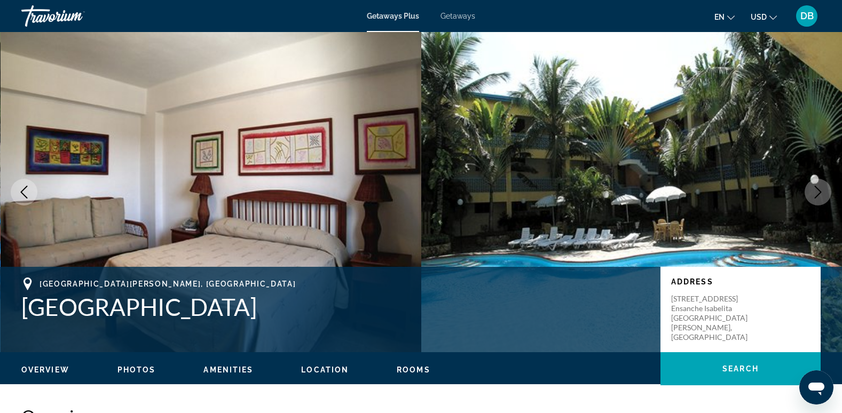
click at [821, 194] on icon "Next image" at bounding box center [818, 192] width 13 height 13
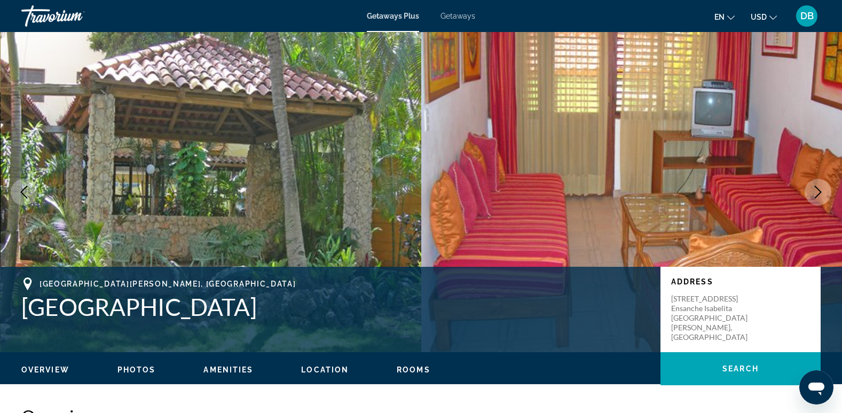
click at [821, 194] on icon "Next image" at bounding box center [818, 192] width 13 height 13
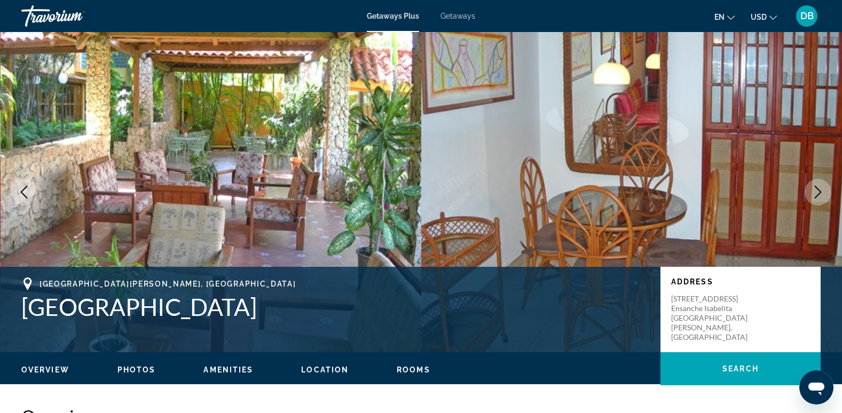
click at [821, 194] on icon "Next image" at bounding box center [818, 192] width 13 height 13
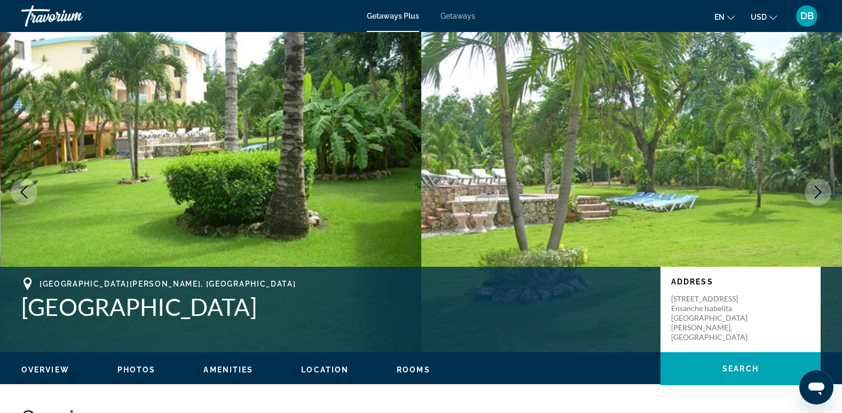
click at [821, 194] on icon "Next image" at bounding box center [818, 192] width 13 height 13
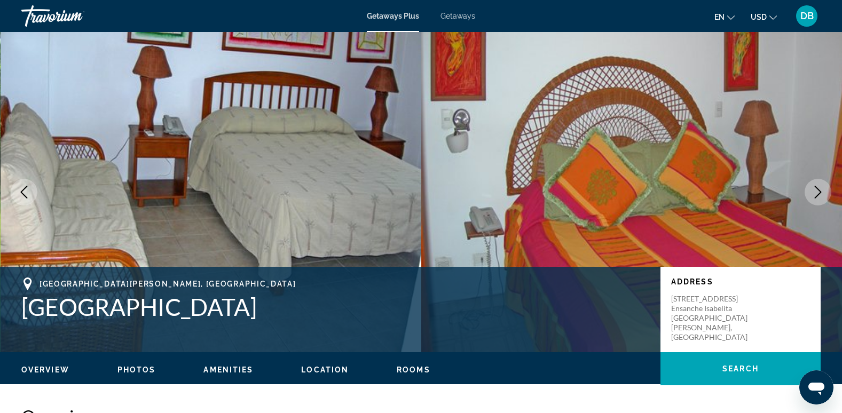
click at [821, 194] on icon "Next image" at bounding box center [818, 192] width 13 height 13
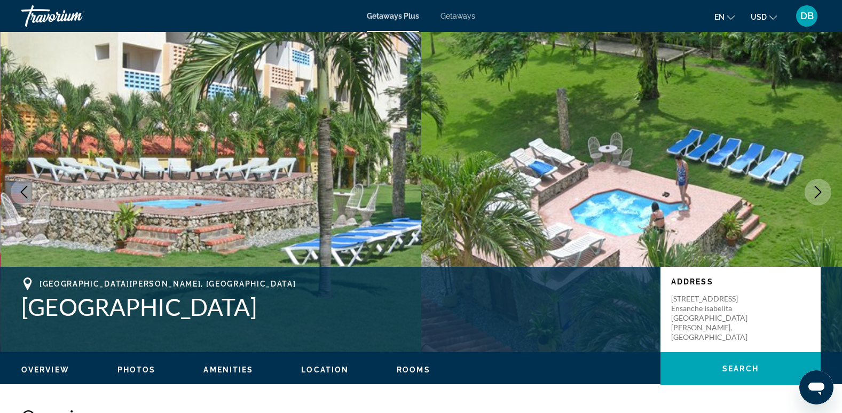
click at [821, 194] on icon "Next image" at bounding box center [818, 192] width 13 height 13
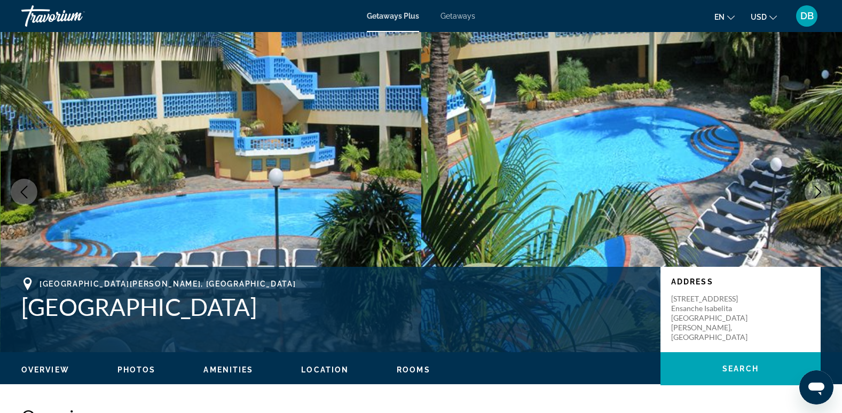
click at [821, 194] on icon "Next image" at bounding box center [818, 192] width 13 height 13
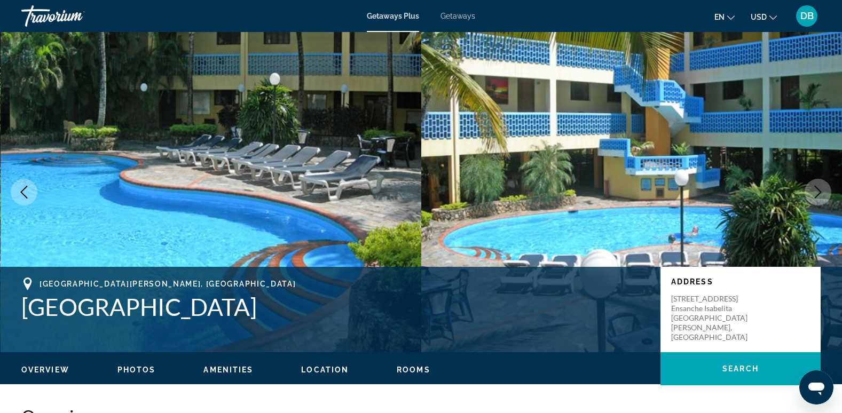
click at [821, 194] on icon "Next image" at bounding box center [818, 192] width 13 height 13
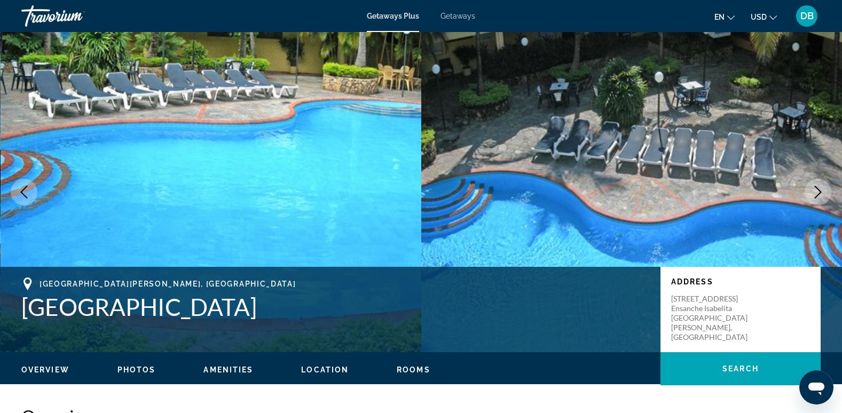
click at [821, 194] on icon "Next image" at bounding box center [818, 192] width 13 height 13
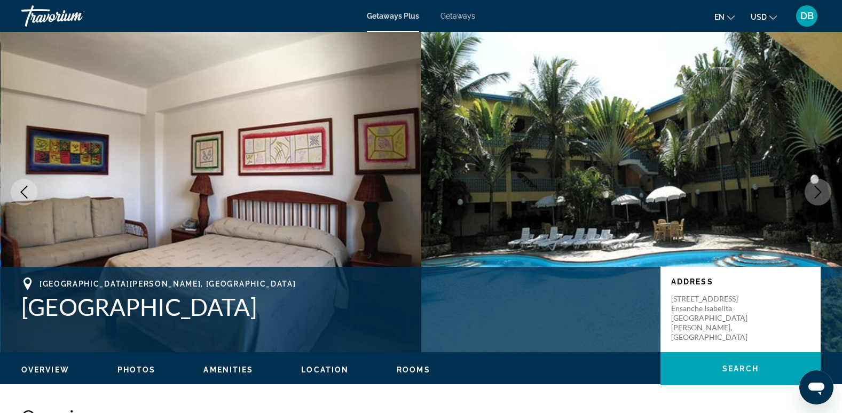
click at [821, 194] on icon "Next image" at bounding box center [818, 192] width 13 height 13
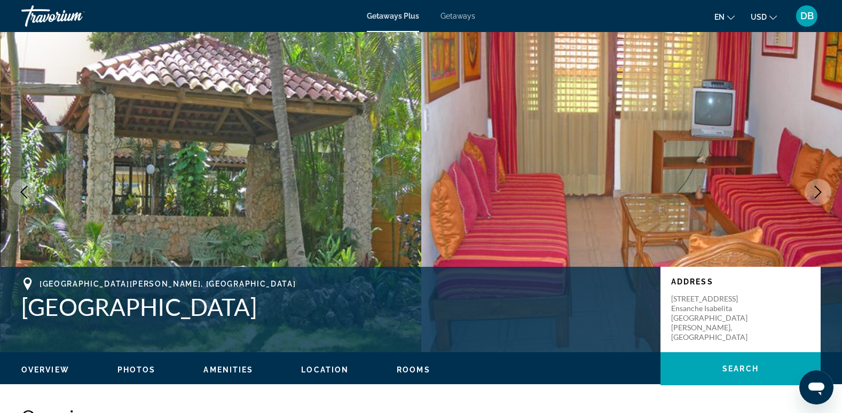
click at [821, 194] on icon "Next image" at bounding box center [818, 192] width 13 height 13
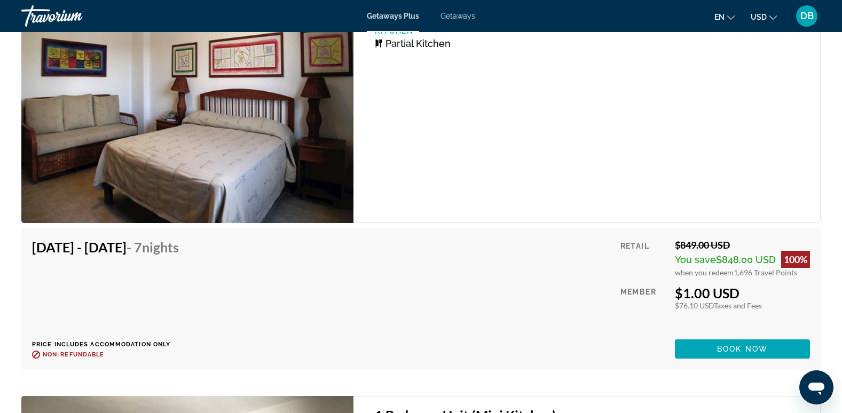
scroll to position [1870, 0]
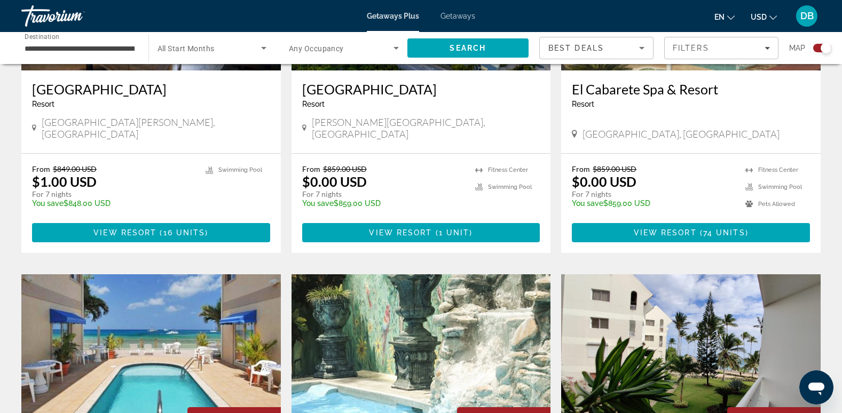
scroll to position [1068, 0]
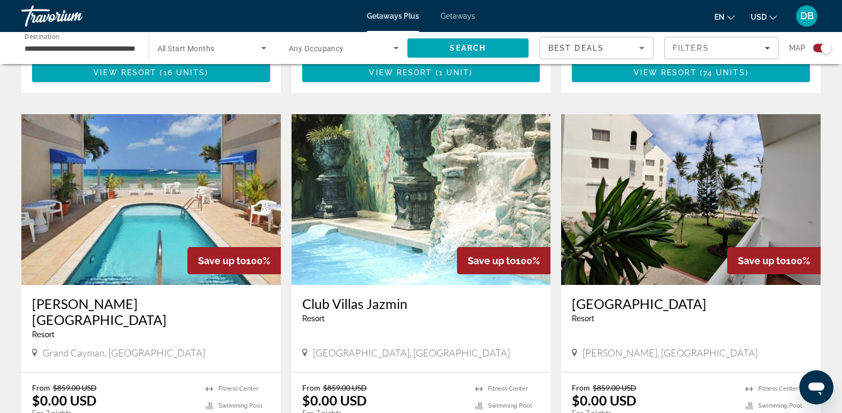
click at [76, 190] on img "Main content" at bounding box center [151, 199] width 260 height 171
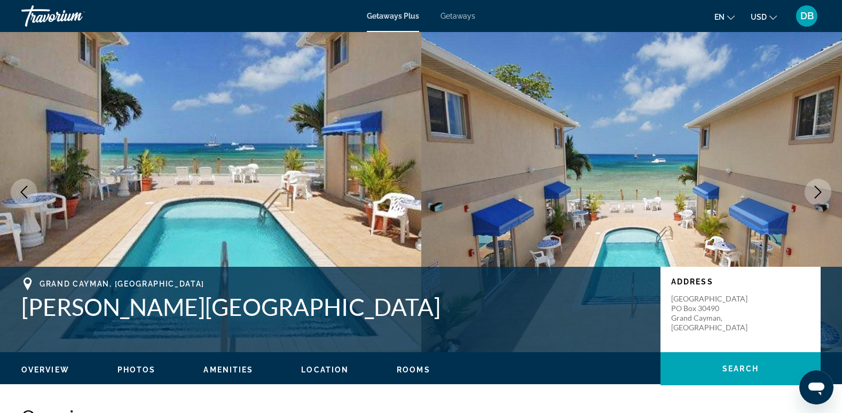
click at [132, 371] on span "Photos" at bounding box center [137, 370] width 38 height 9
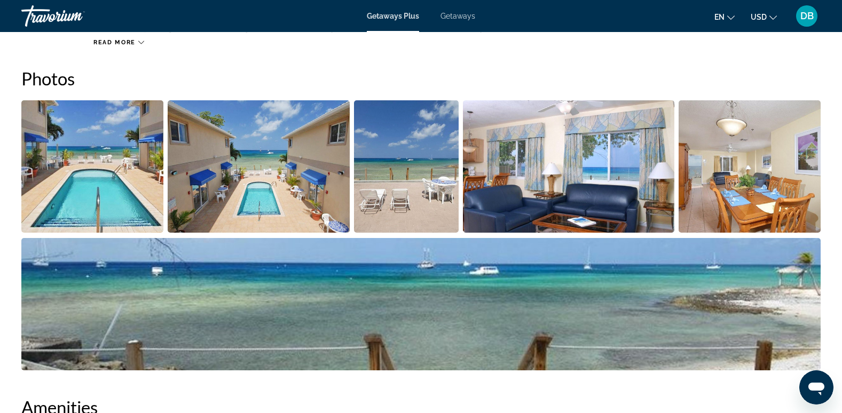
scroll to position [476, 0]
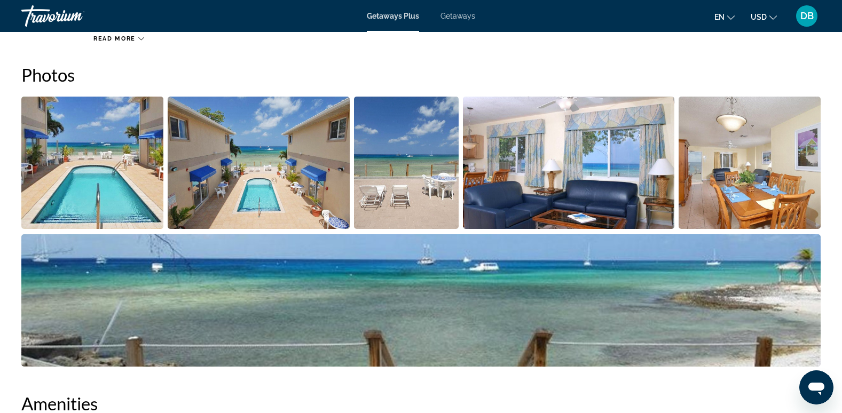
click at [106, 183] on img "Open full-screen image slider" at bounding box center [92, 163] width 142 height 132
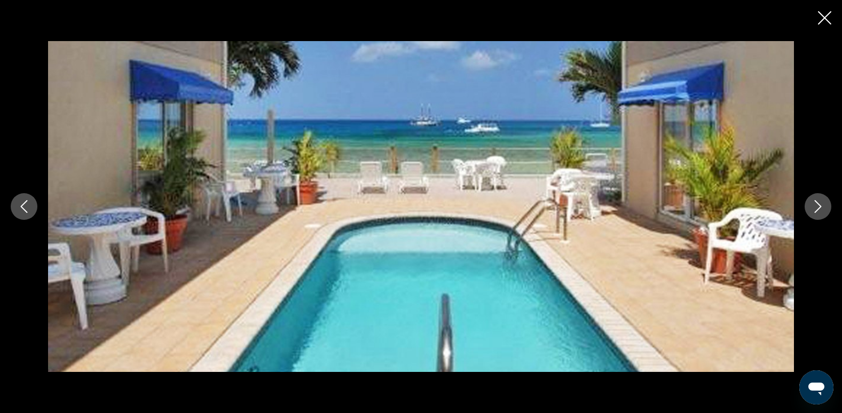
click at [821, 206] on icon "Next image" at bounding box center [818, 206] width 7 height 13
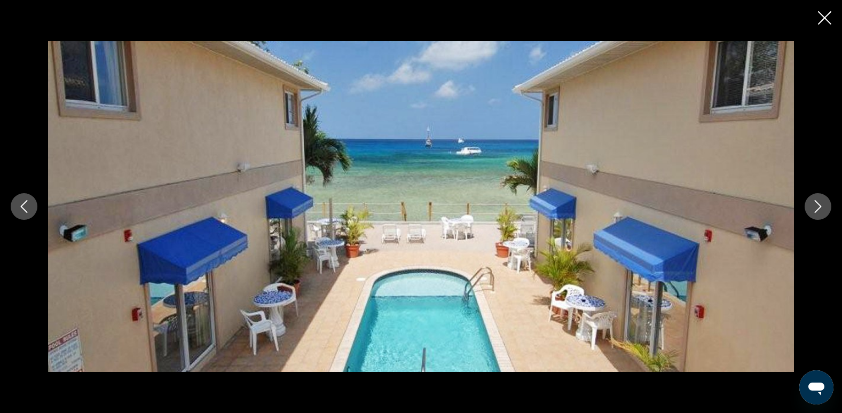
click at [821, 206] on icon "Next image" at bounding box center [818, 206] width 7 height 13
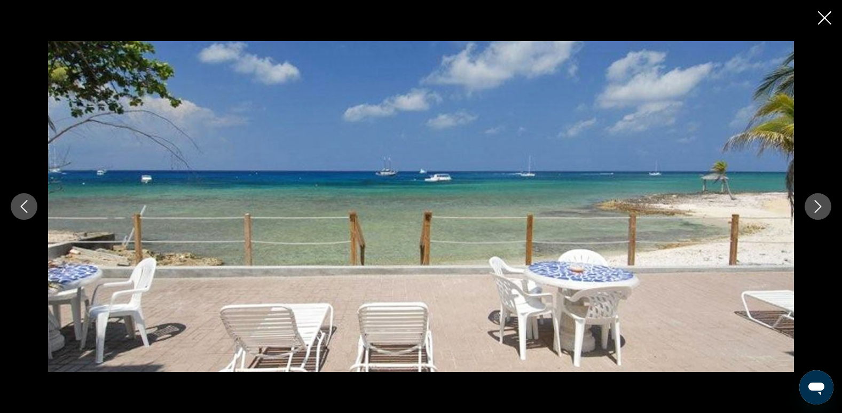
click at [821, 206] on icon "Next image" at bounding box center [818, 206] width 7 height 13
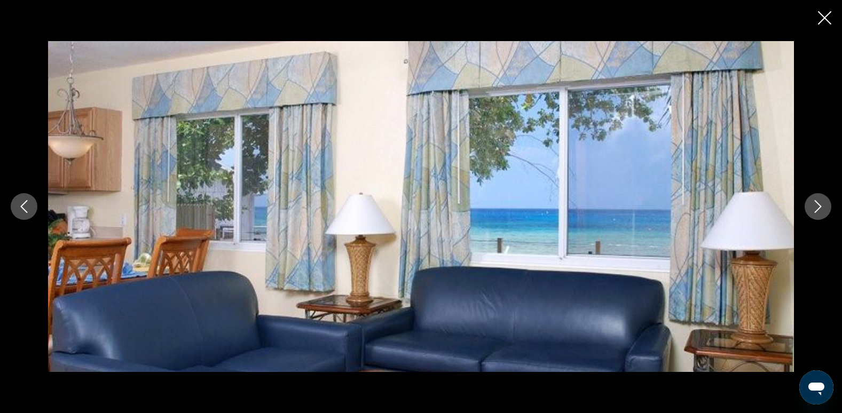
click at [821, 206] on icon "Next image" at bounding box center [818, 206] width 7 height 13
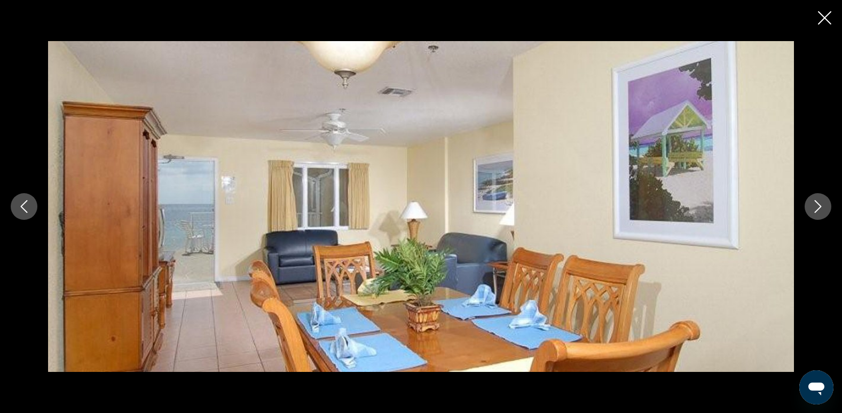
click at [821, 206] on icon "Next image" at bounding box center [818, 206] width 7 height 13
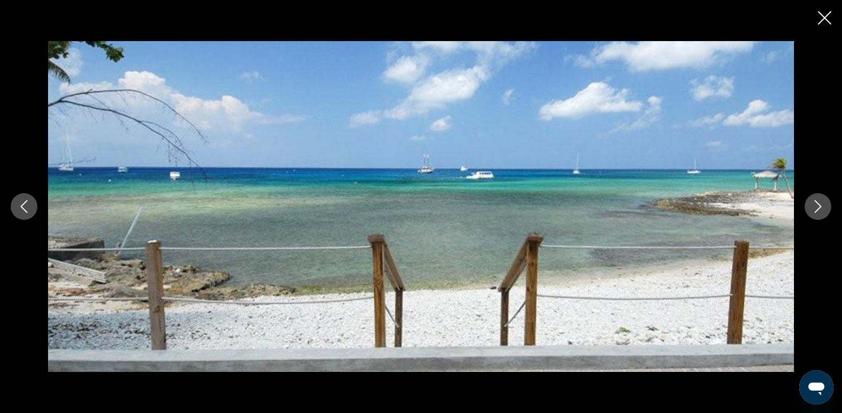
click at [821, 206] on icon "Next image" at bounding box center [818, 206] width 7 height 13
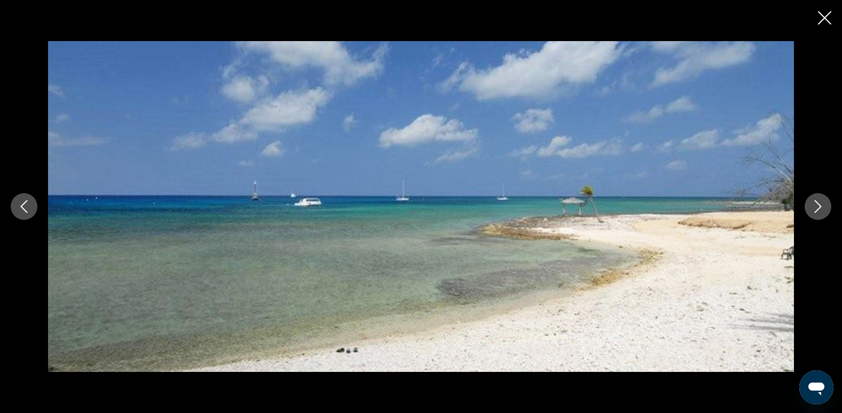
click at [821, 206] on icon "Next image" at bounding box center [818, 206] width 7 height 13
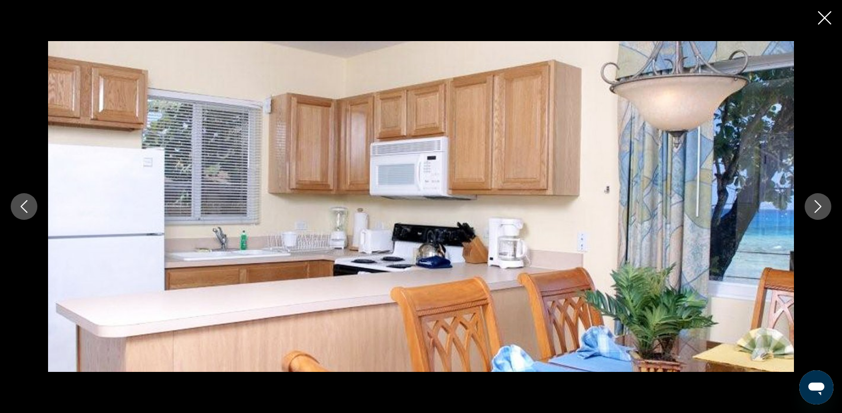
click at [821, 206] on icon "Next image" at bounding box center [818, 206] width 7 height 13
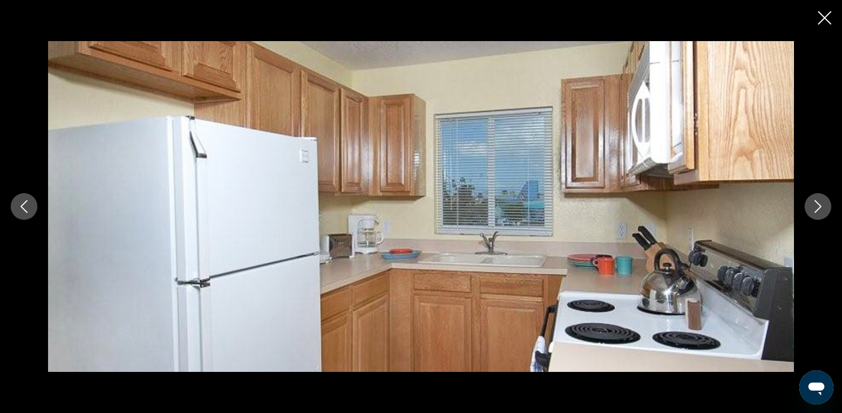
click at [821, 206] on icon "Next image" at bounding box center [818, 206] width 7 height 13
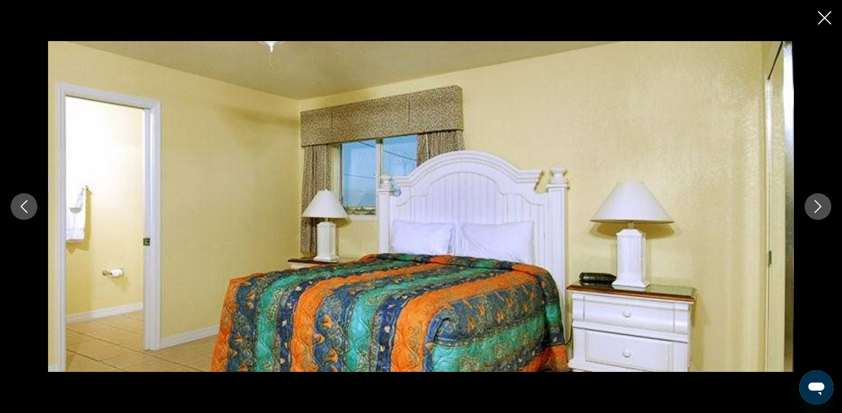
click at [816, 208] on icon "Next image" at bounding box center [818, 206] width 13 height 13
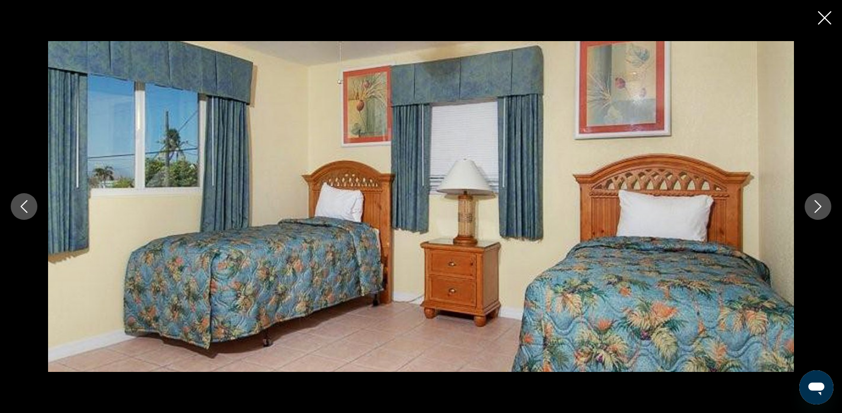
click at [816, 208] on icon "Next image" at bounding box center [818, 206] width 13 height 13
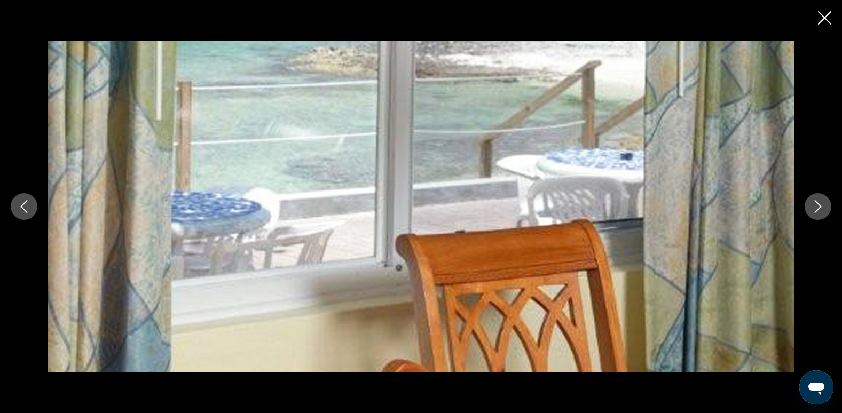
click at [816, 208] on icon "Next image" at bounding box center [818, 206] width 13 height 13
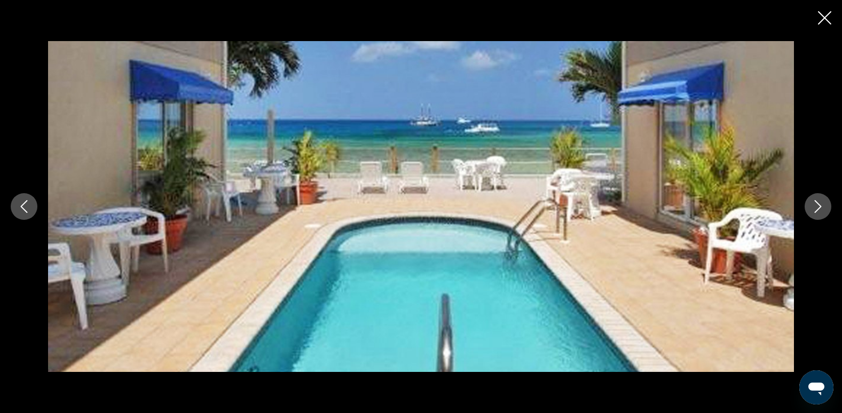
click at [816, 208] on icon "Next image" at bounding box center [818, 206] width 13 height 13
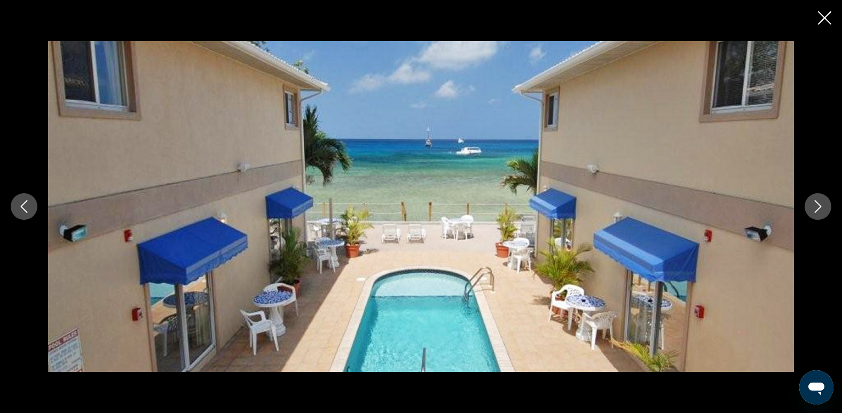
click at [816, 208] on icon "Next image" at bounding box center [818, 206] width 13 height 13
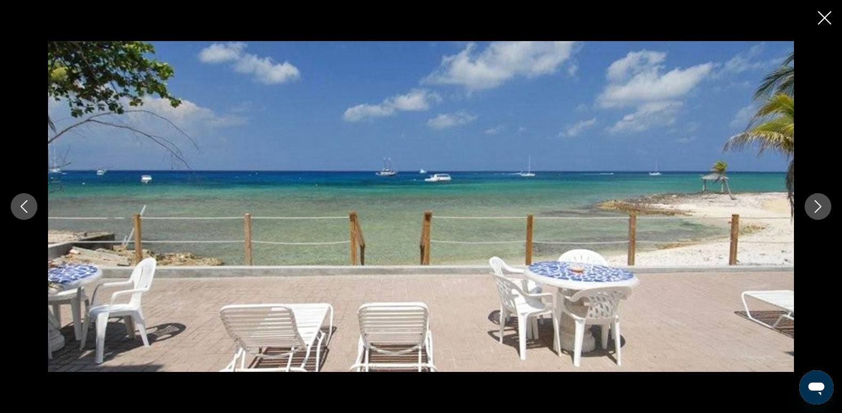
click at [816, 208] on icon "Next image" at bounding box center [818, 206] width 13 height 13
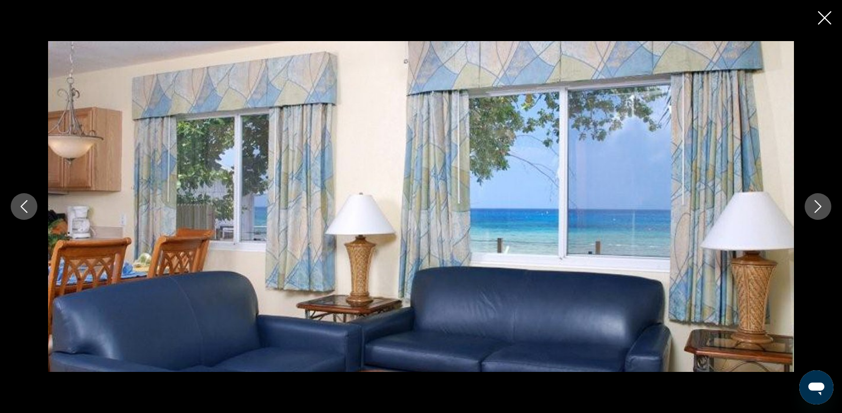
click at [816, 208] on icon "Next image" at bounding box center [818, 206] width 13 height 13
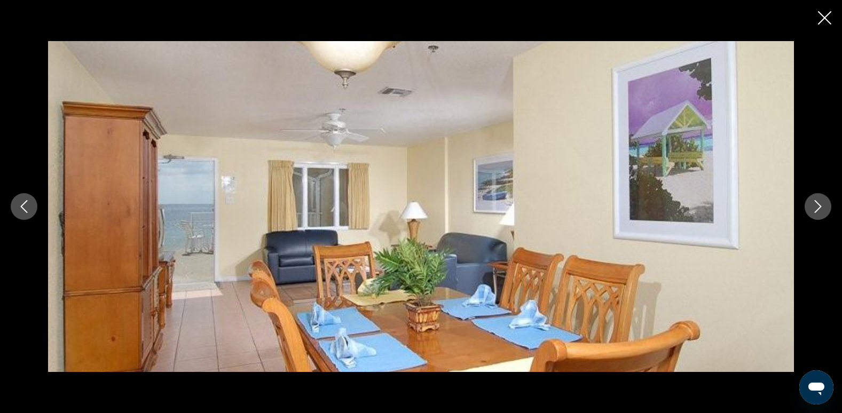
click at [816, 208] on icon "Next image" at bounding box center [818, 206] width 13 height 13
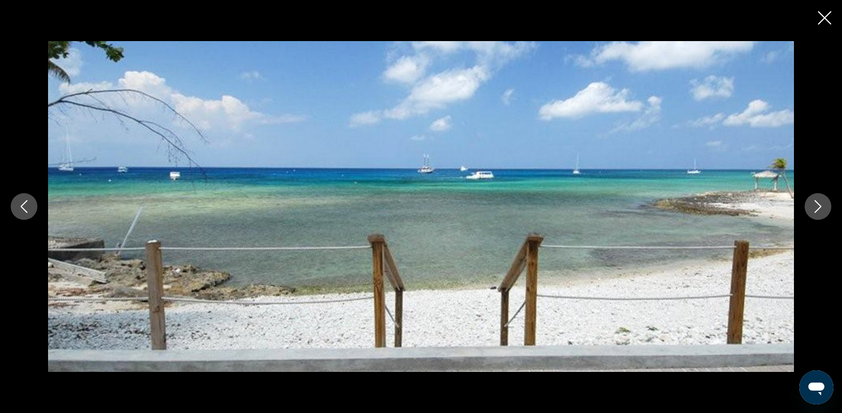
click at [822, 18] on icon "Close slideshow" at bounding box center [824, 17] width 13 height 13
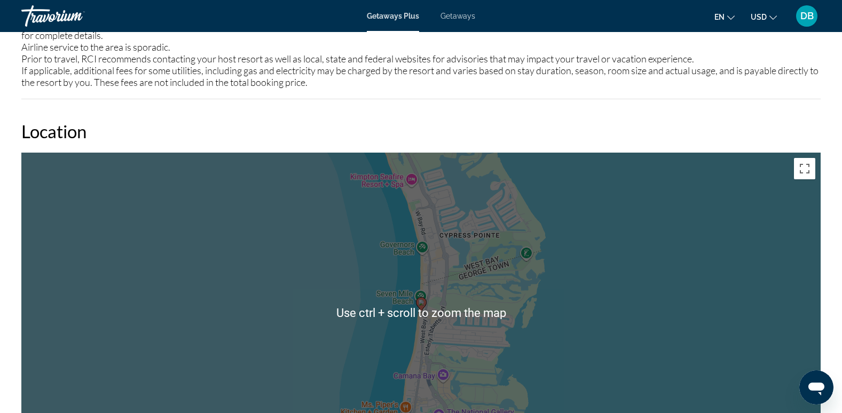
scroll to position [1117, 0]
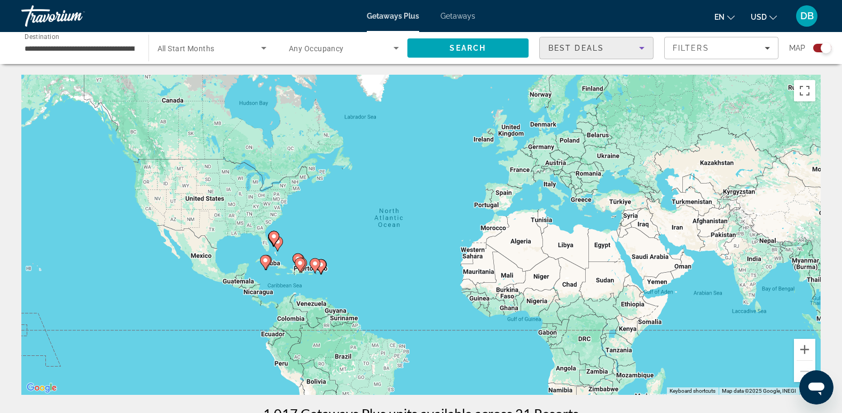
click at [638, 46] on icon "Sort by" at bounding box center [642, 48] width 13 height 13
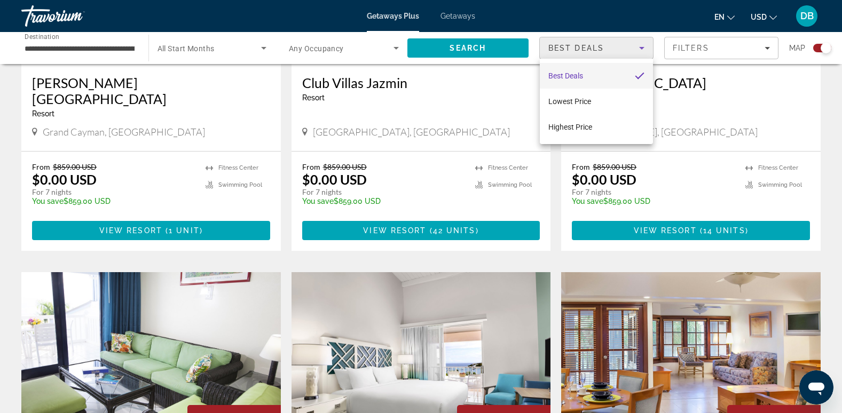
scroll to position [1282, 0]
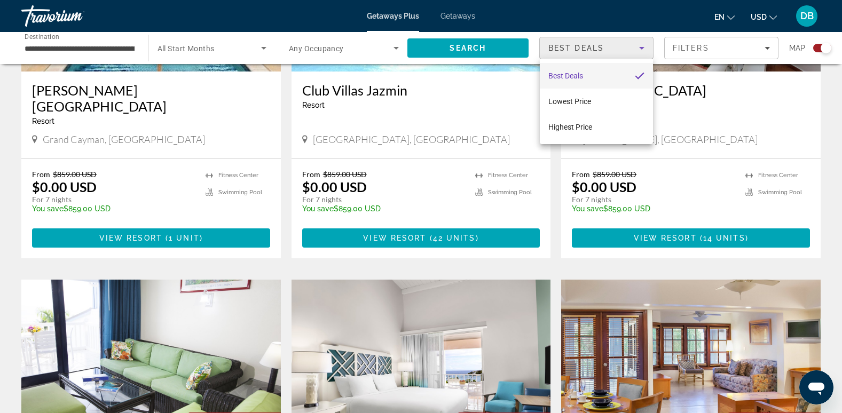
click at [407, 295] on div at bounding box center [421, 206] width 842 height 413
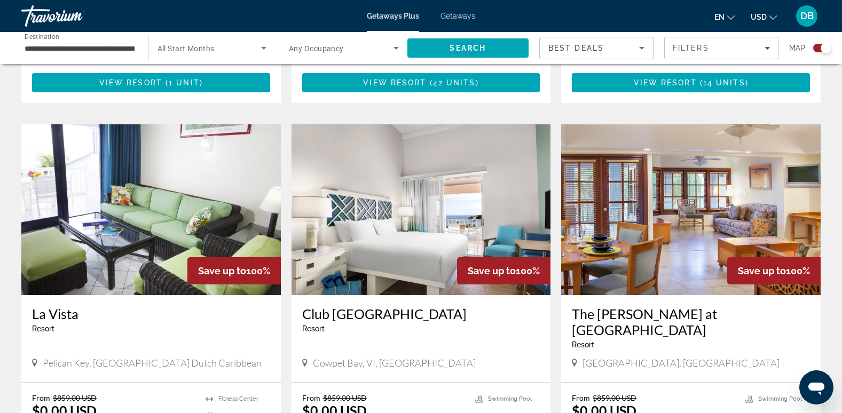
scroll to position [1442, 0]
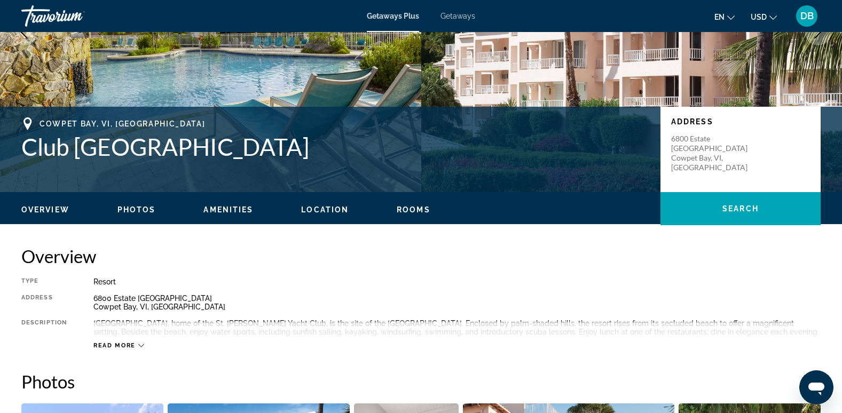
scroll to position [267, 0]
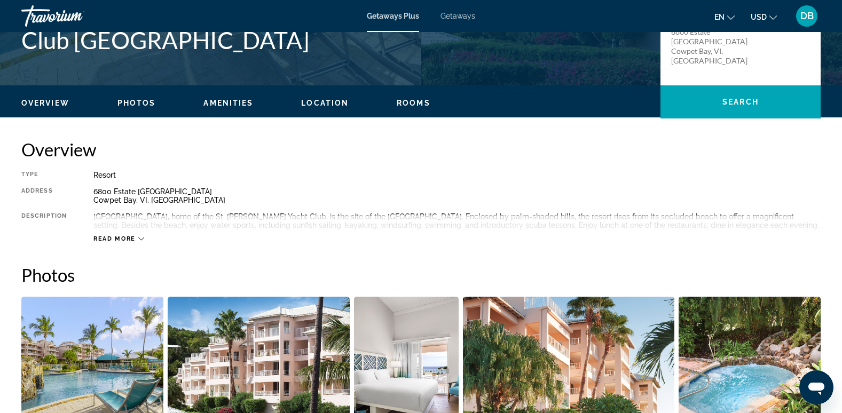
click at [145, 101] on span "Photos" at bounding box center [137, 103] width 38 height 9
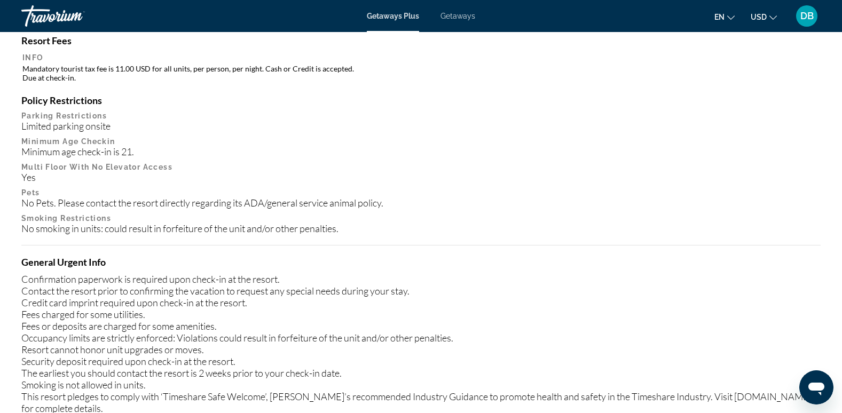
scroll to position [1109, 0]
